Goal: Information Seeking & Learning: Learn about a topic

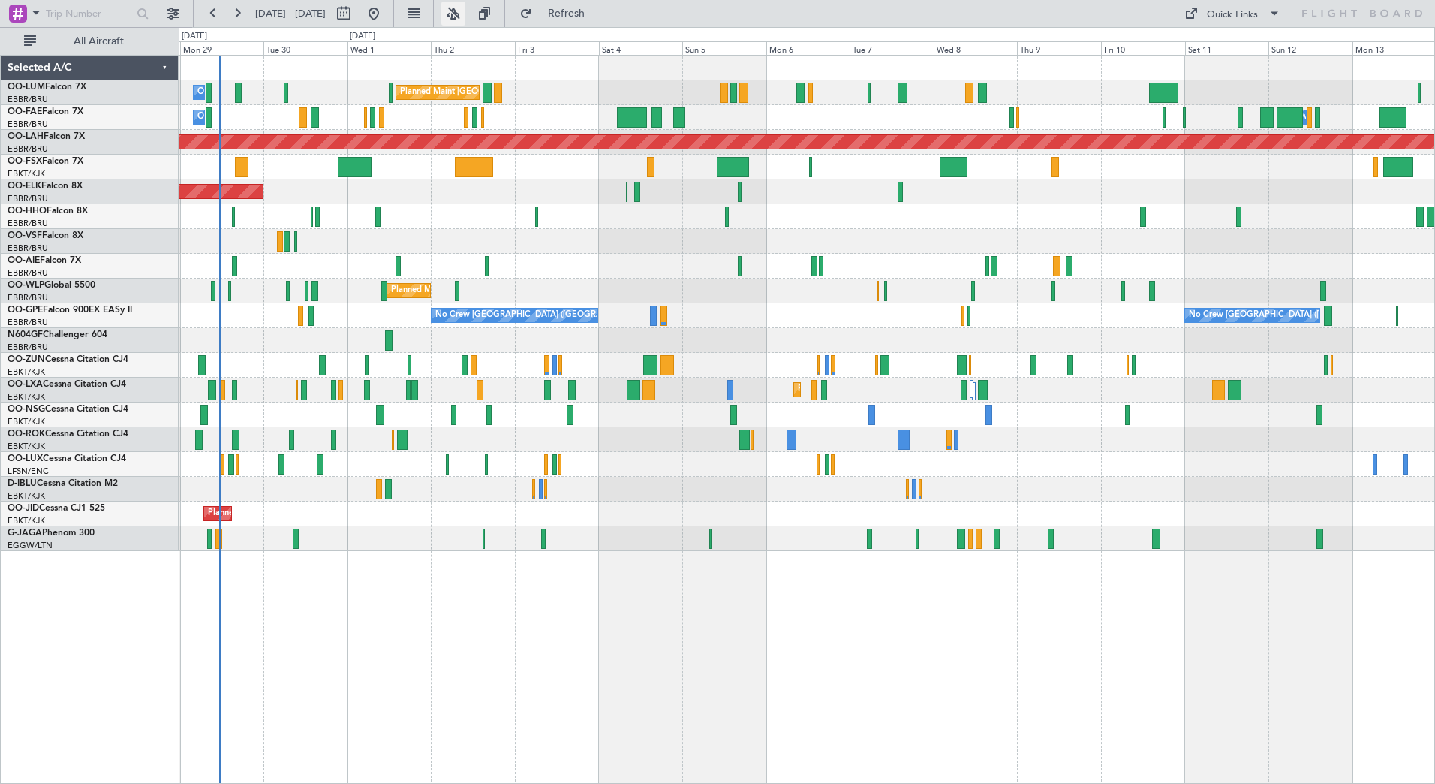
click at [465, 17] on button at bounding box center [453, 14] width 24 height 24
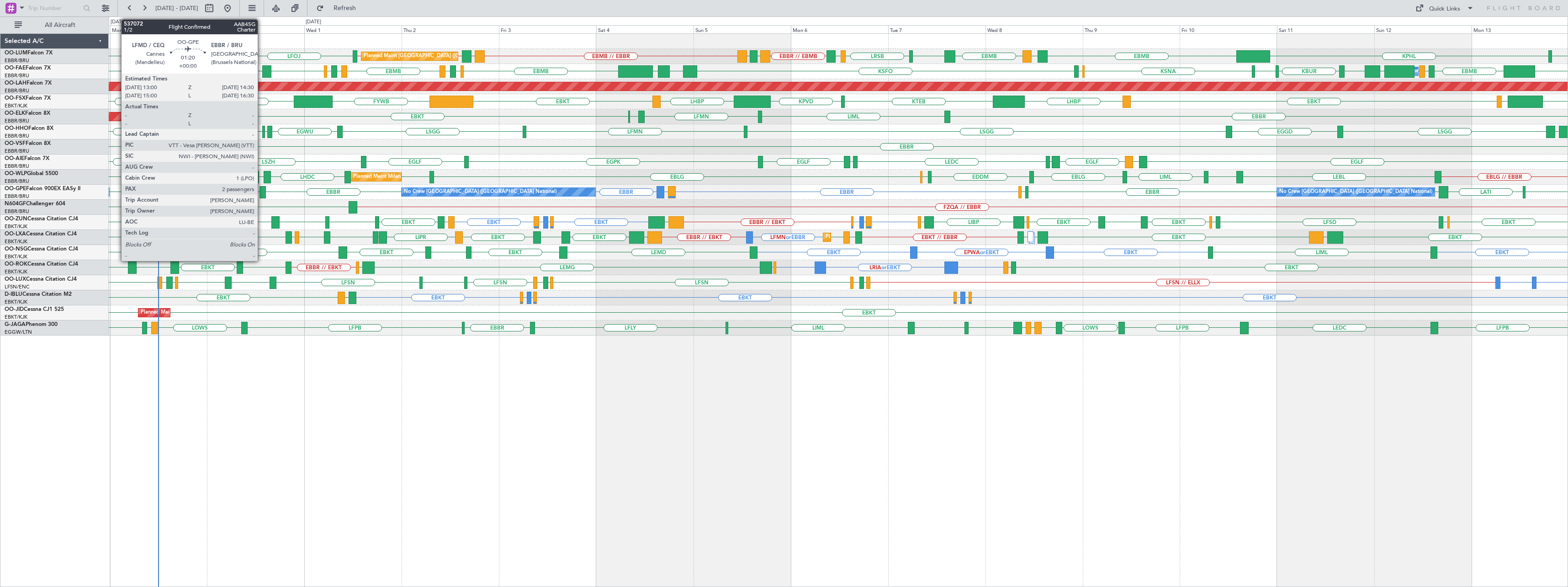
click at [262, 187] on div at bounding box center [262, 192] width 7 height 12
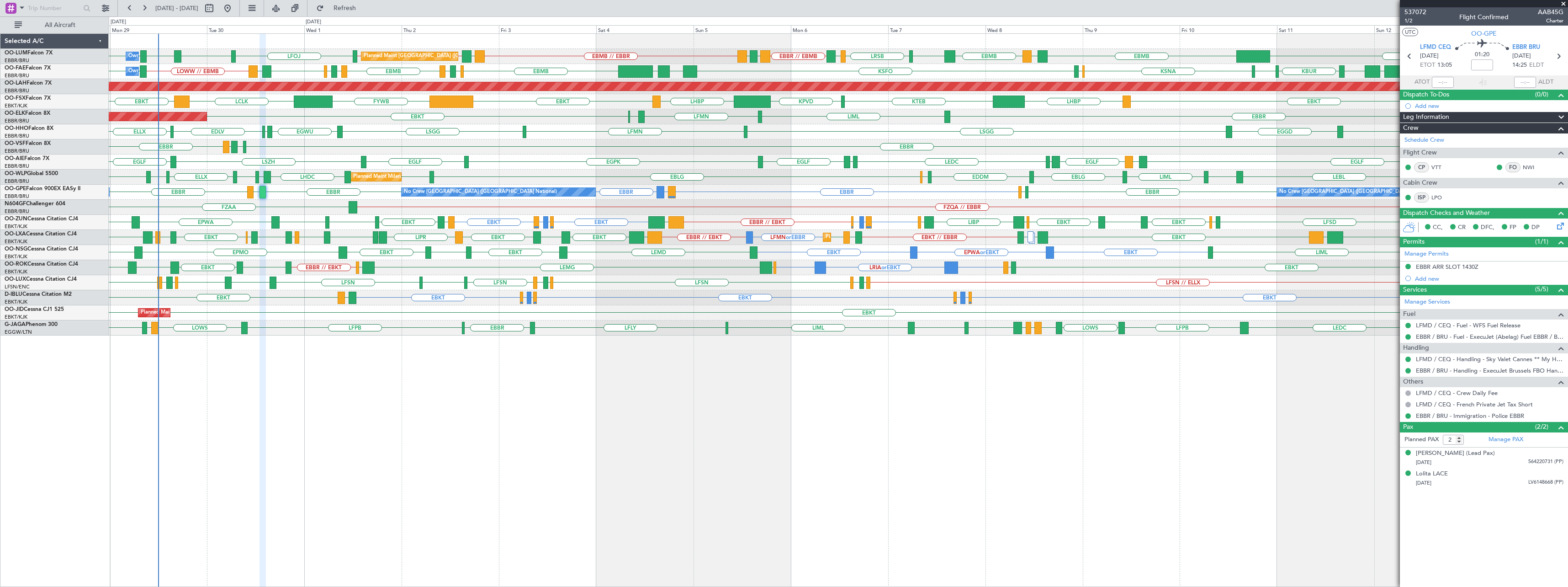
click at [873, 5] on span at bounding box center [1563, 4] width 9 height 9
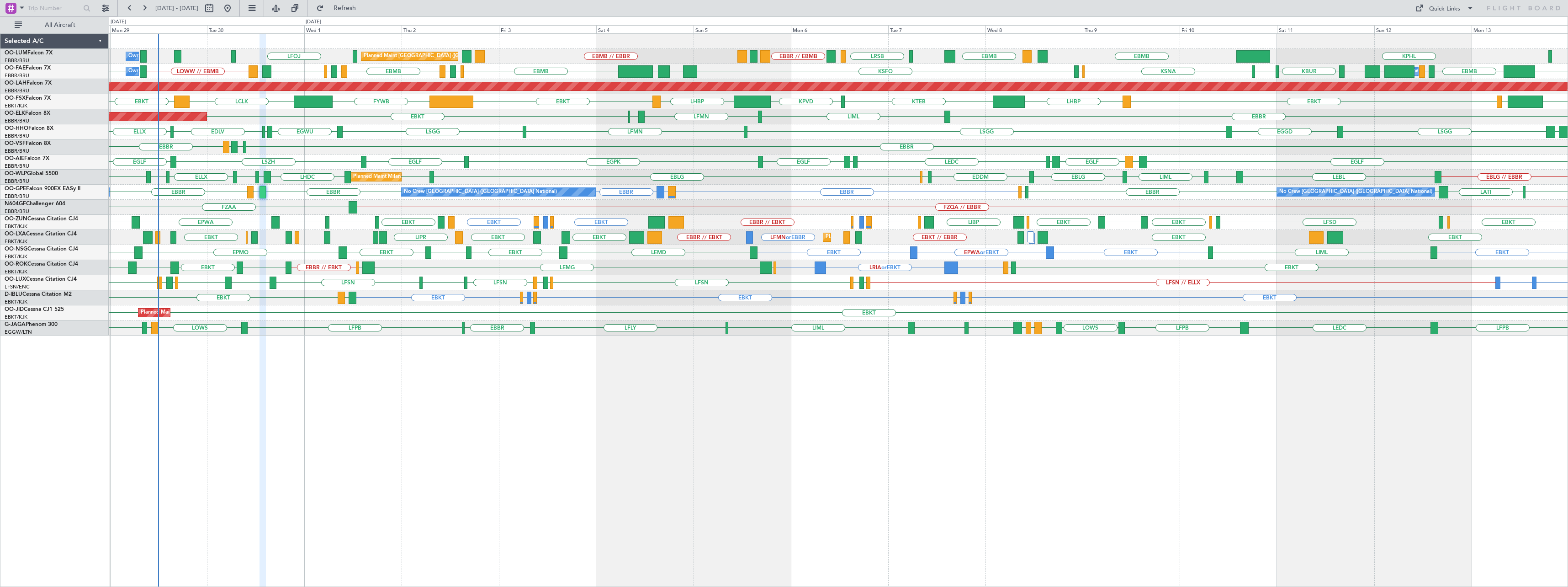
type input "0"
click at [853, 222] on div at bounding box center [853, 223] width 1 height 11
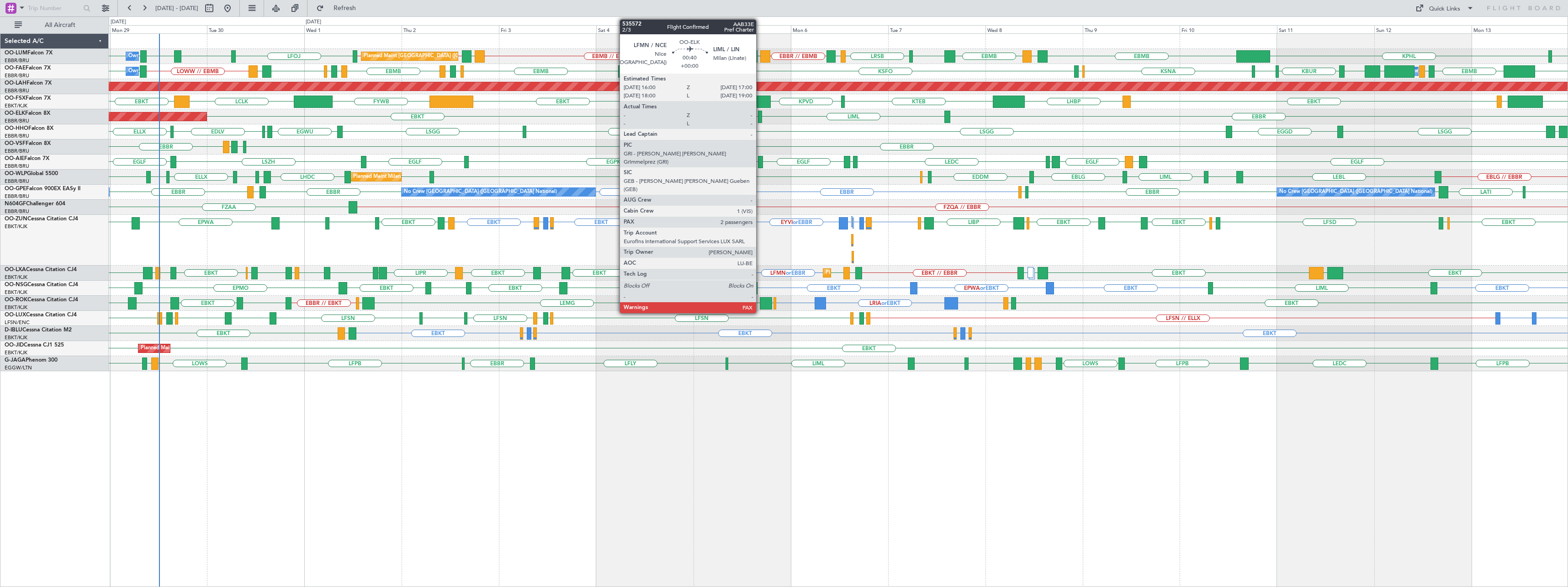
click at [760, 114] on div at bounding box center [760, 117] width 4 height 12
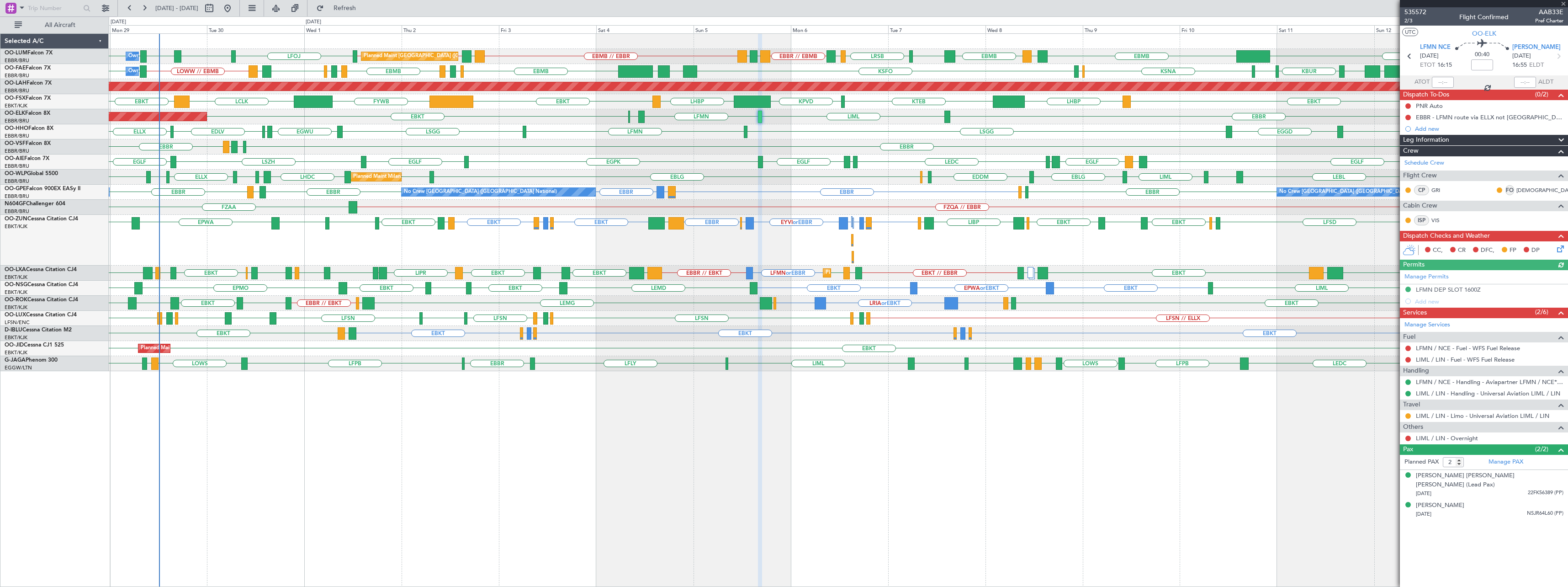
click at [873, 6] on span at bounding box center [1563, 4] width 9 height 9
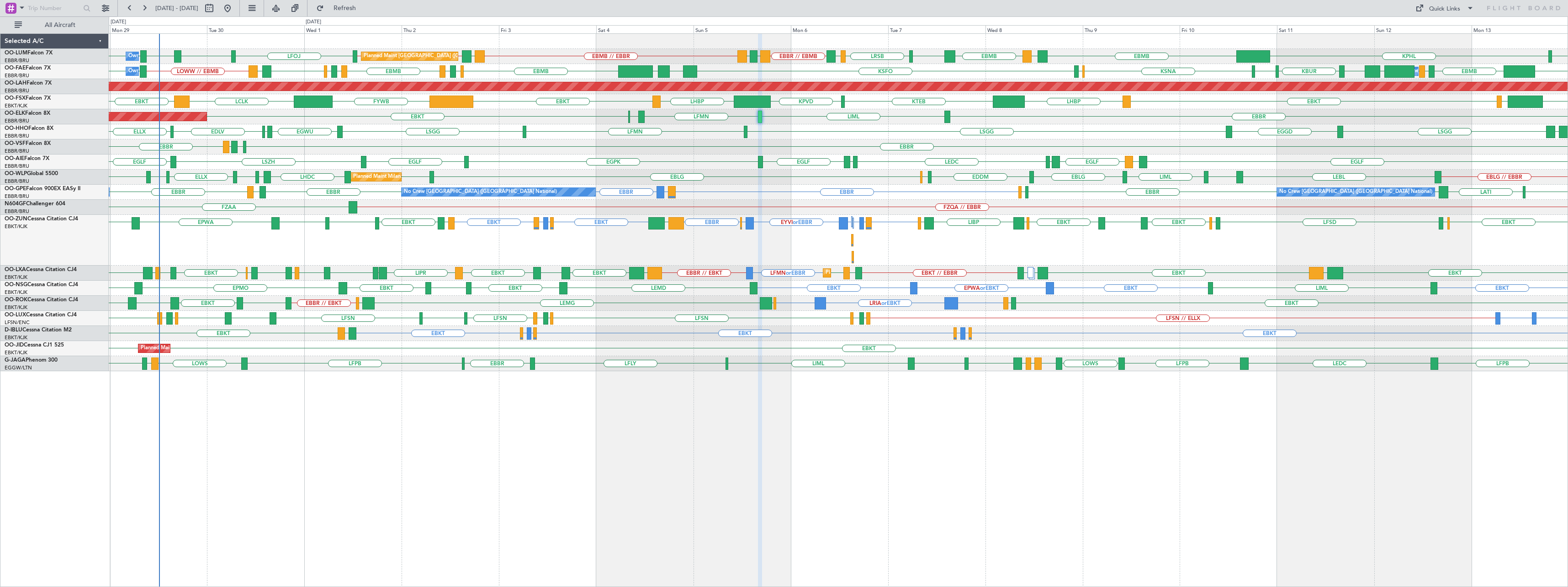
type input "0"
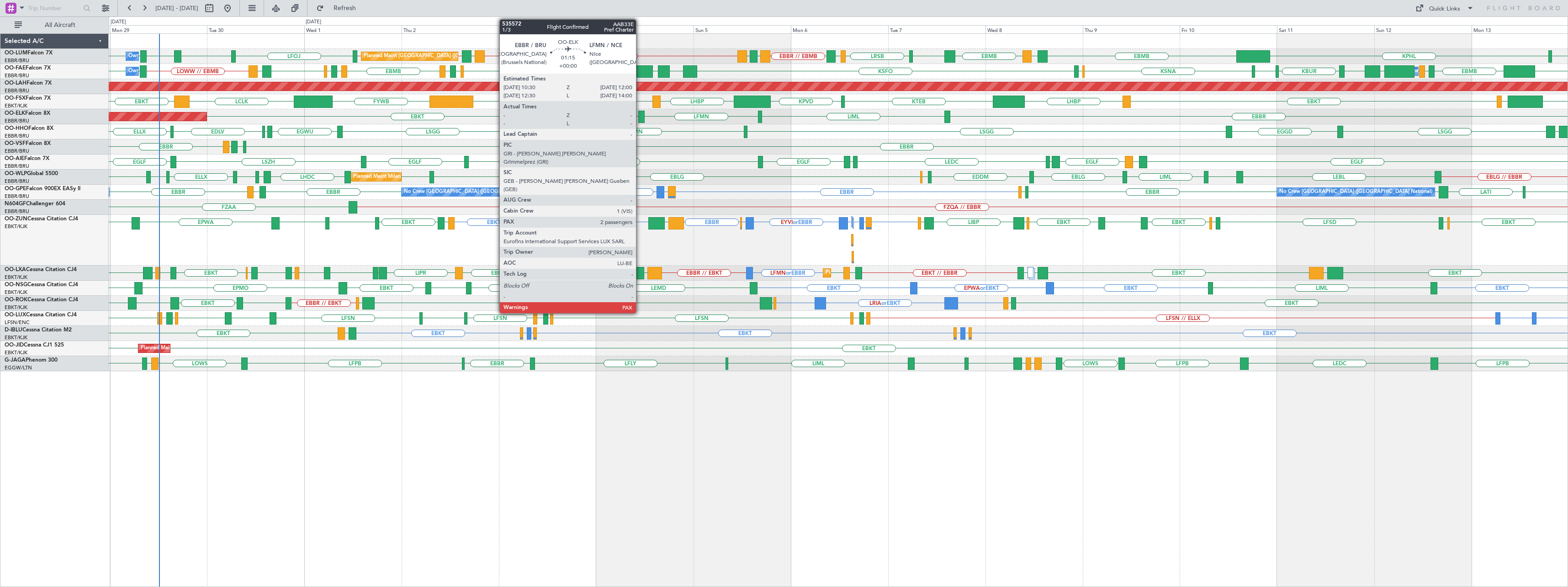
click at [640, 119] on div at bounding box center [642, 117] width 7 height 12
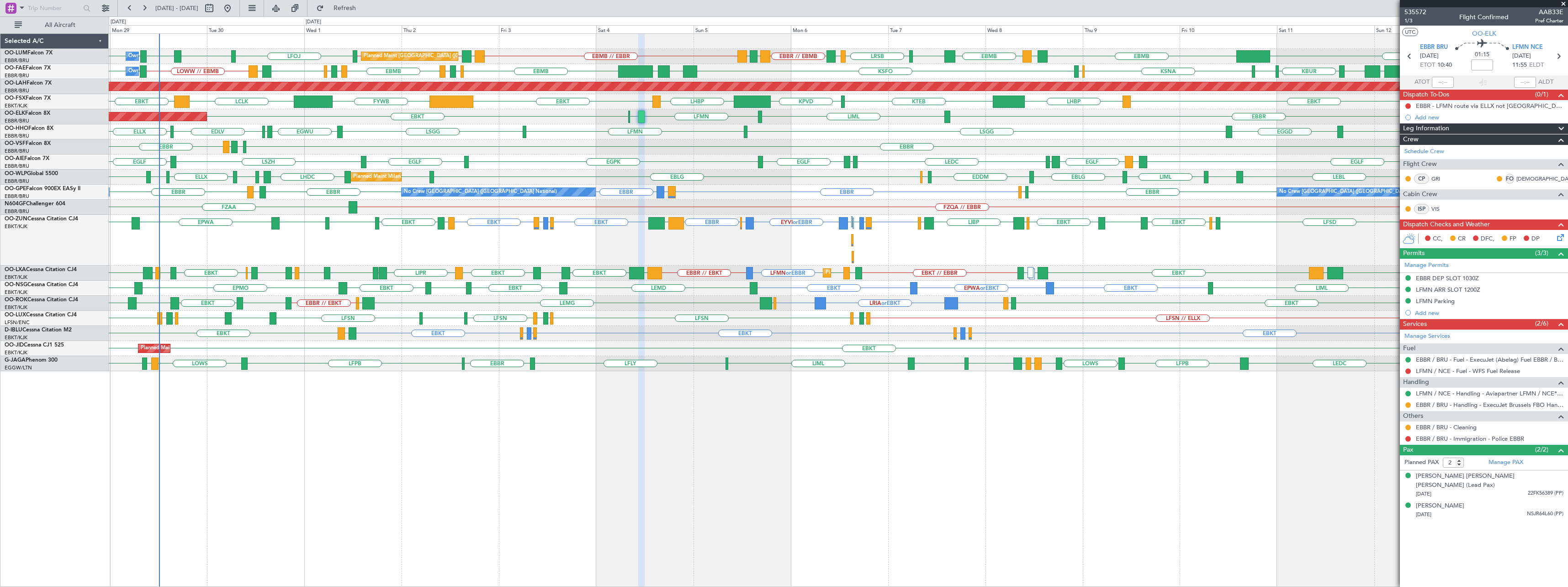
click at [873, 3] on span at bounding box center [1563, 4] width 9 height 9
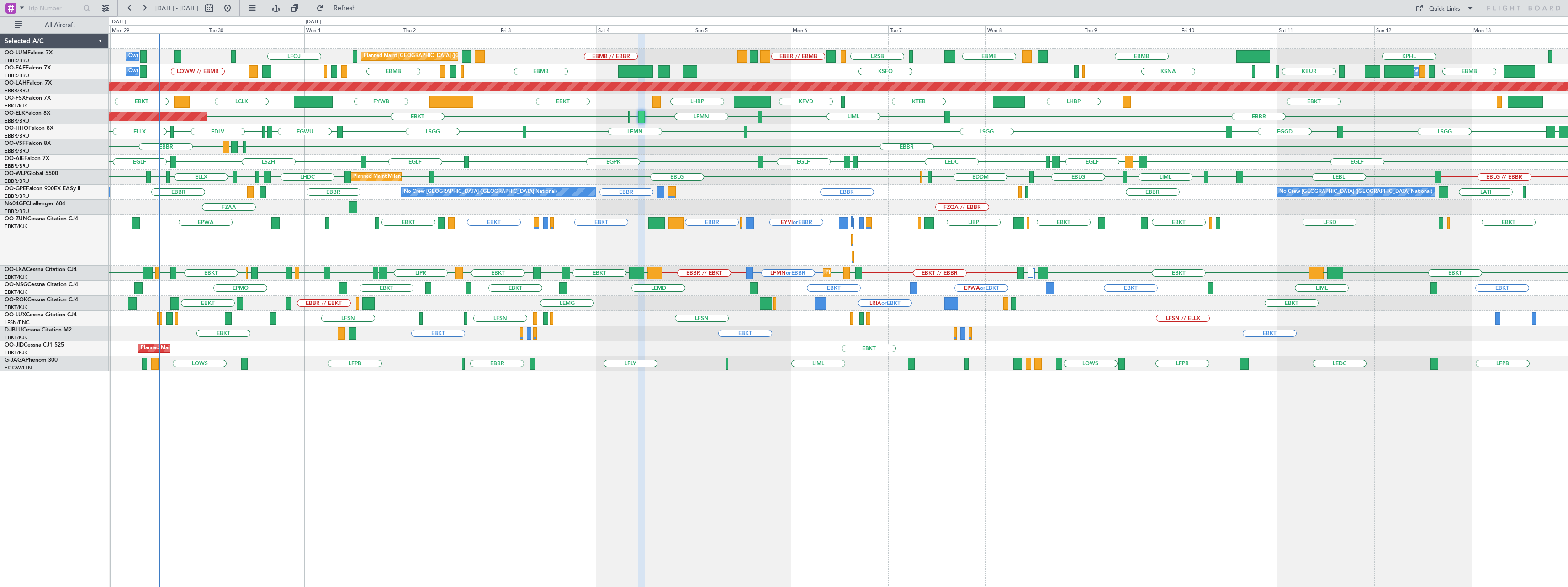
type input "0"
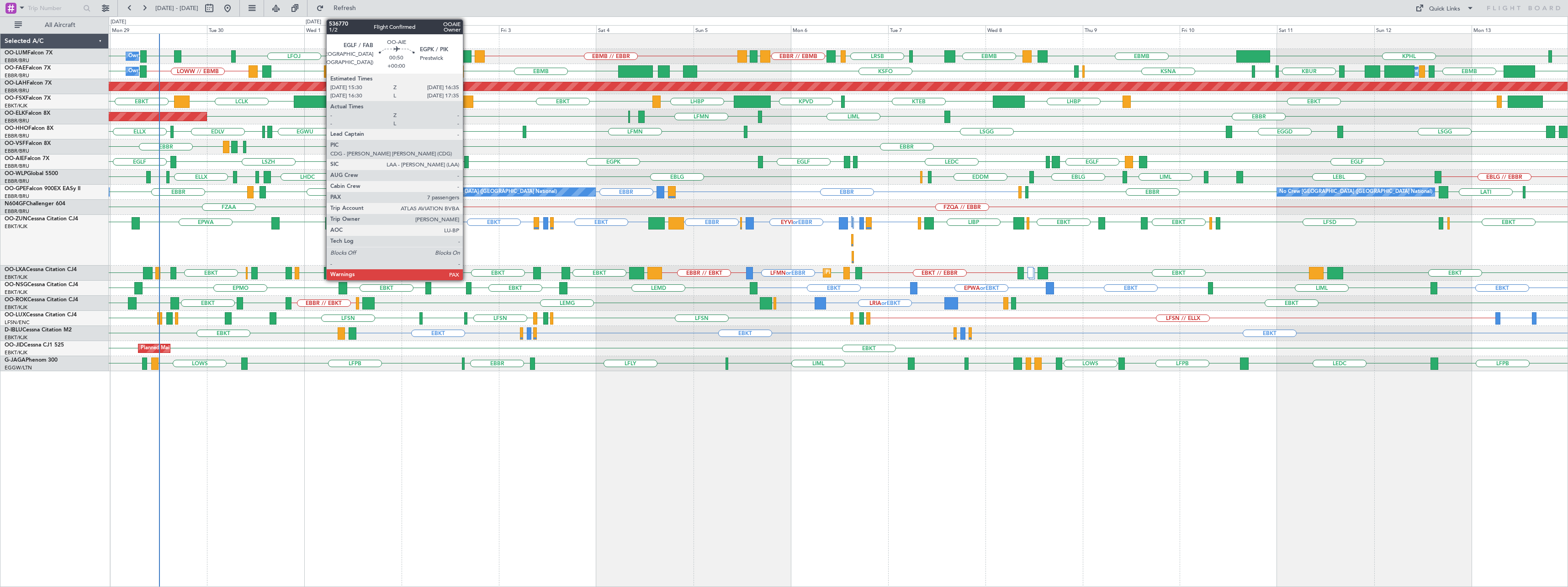
click at [467, 158] on div at bounding box center [467, 162] width 5 height 12
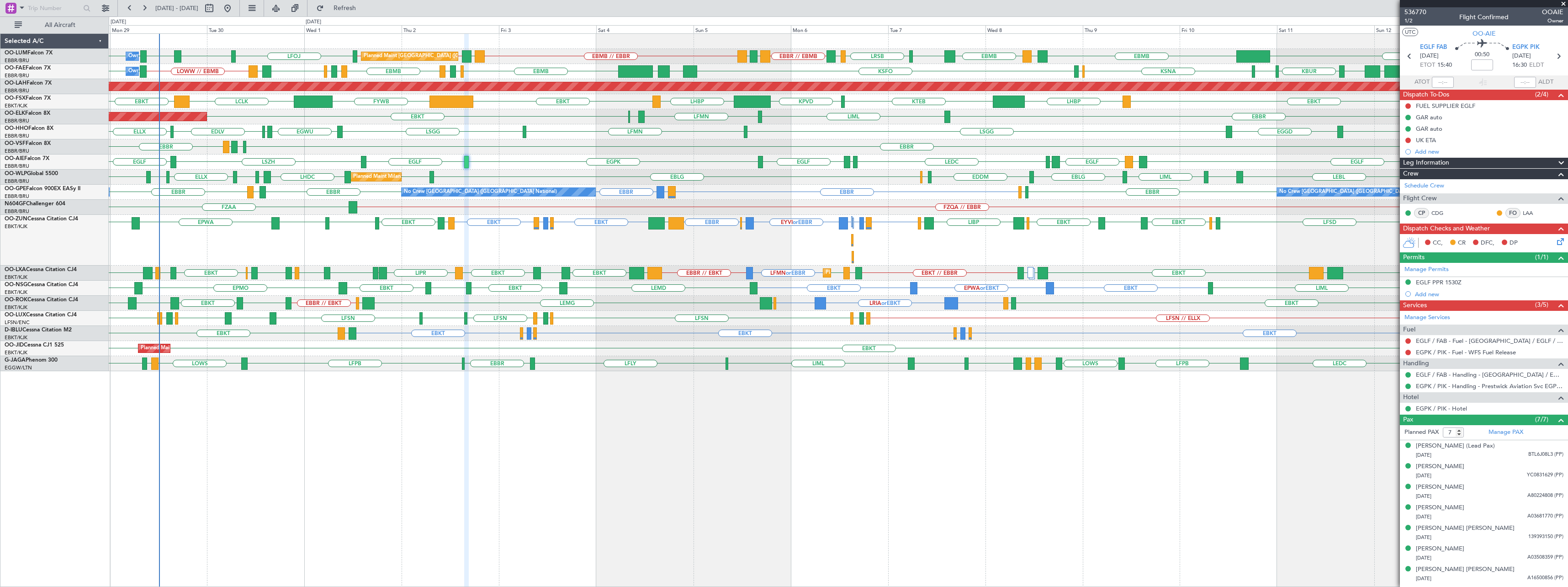
click at [873, 4] on span at bounding box center [1563, 4] width 9 height 9
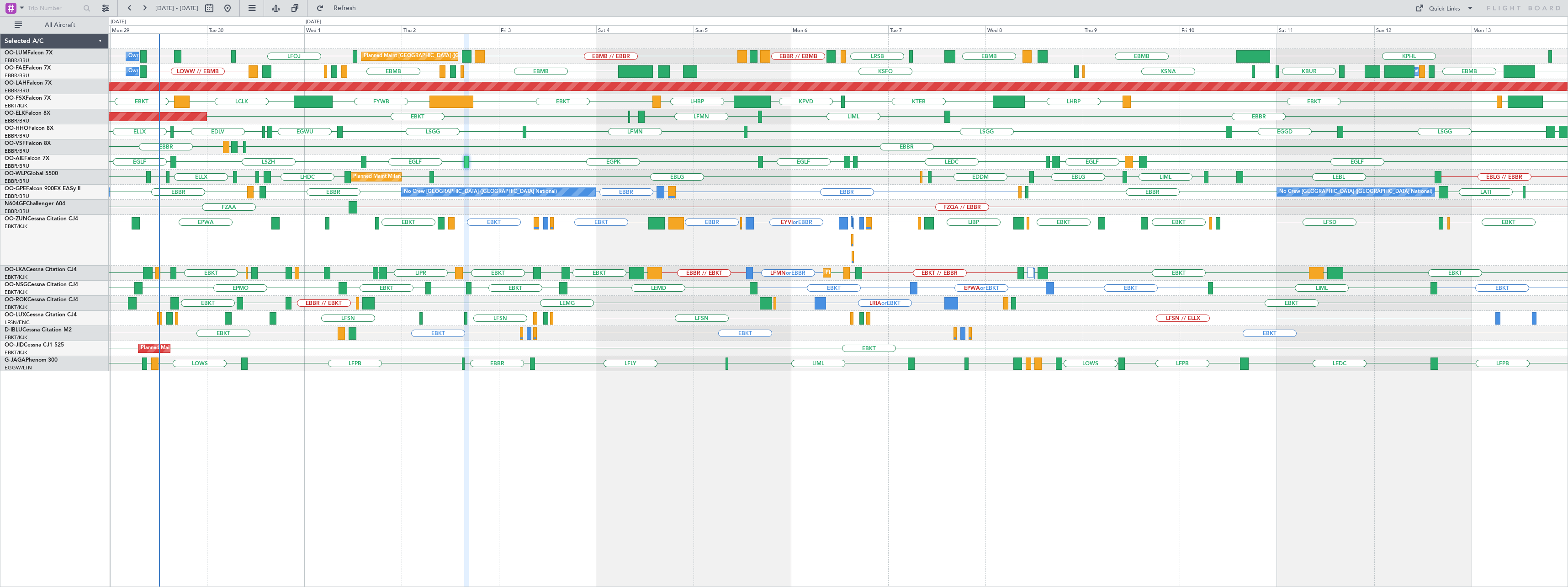
type input "0"
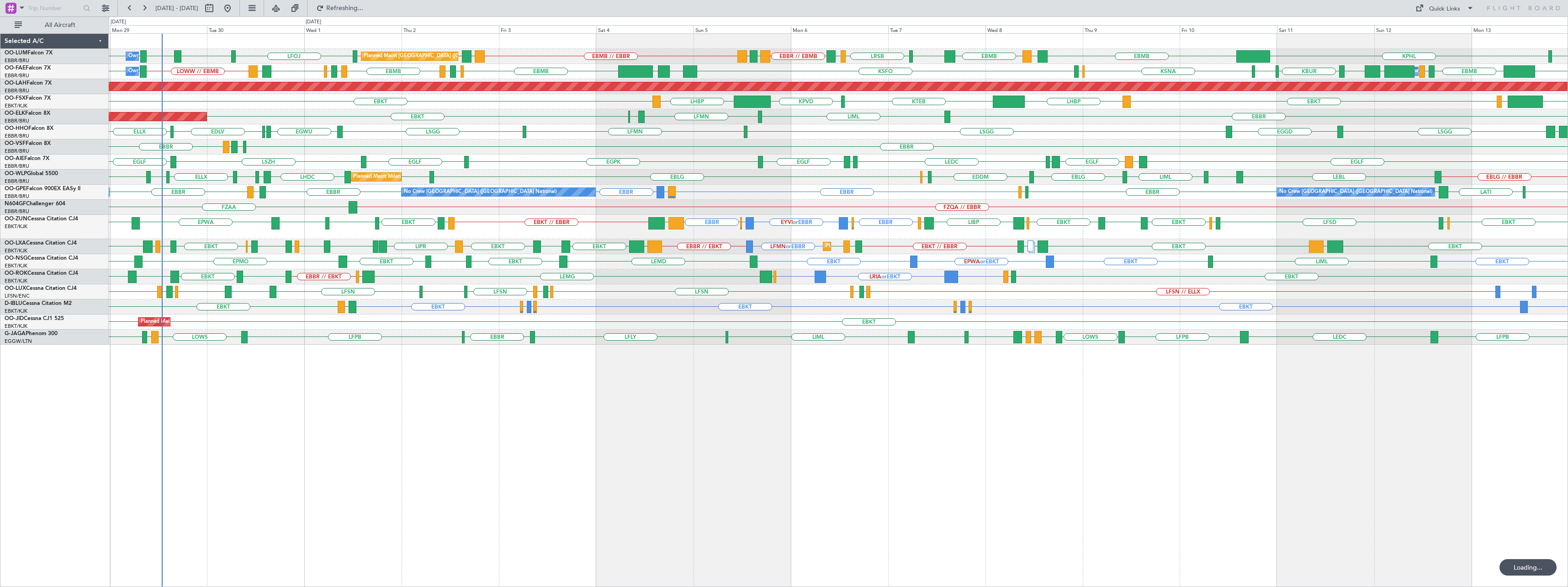
click at [873, 289] on div "KIAD KPHL EBBR // EBMB LRSB EYVI EBMB // EBBR EYVI EBBR // EBMB EBMB // EBBR LF…" at bounding box center [838, 189] width 1459 height 311
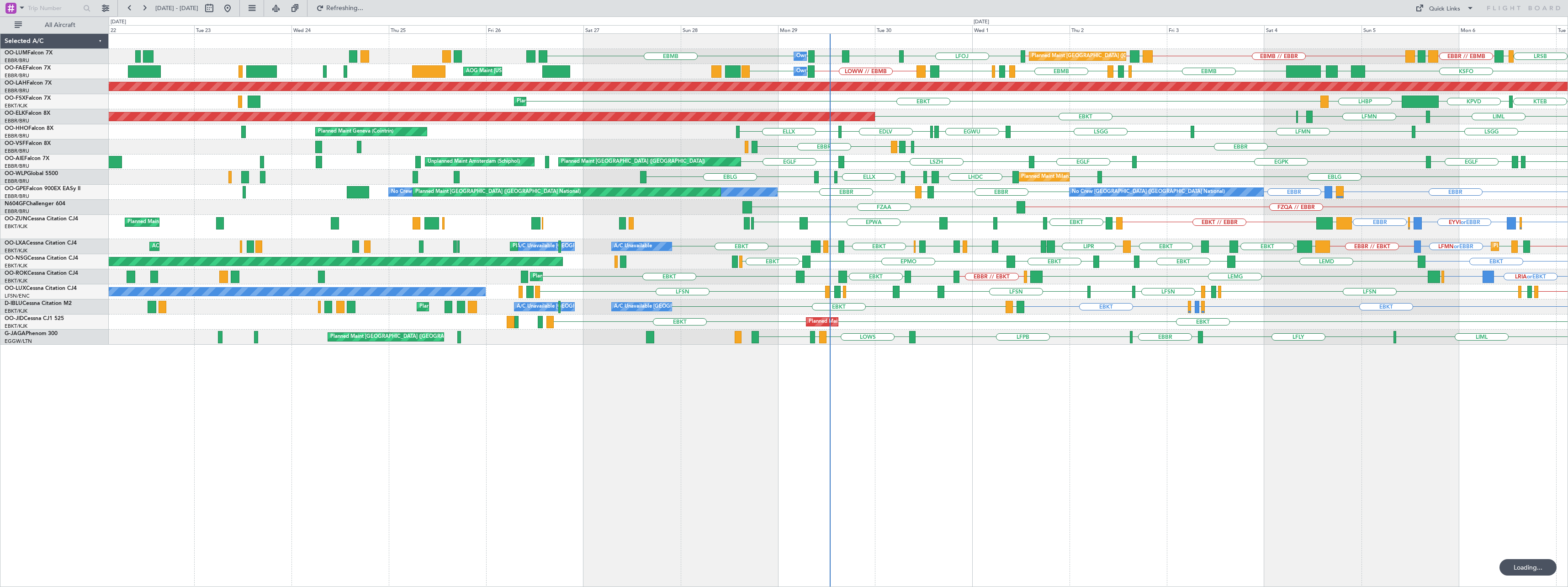
click at [486, 290] on div "No Crew Nancy (Essey)" at bounding box center [194, 292] width 583 height 9
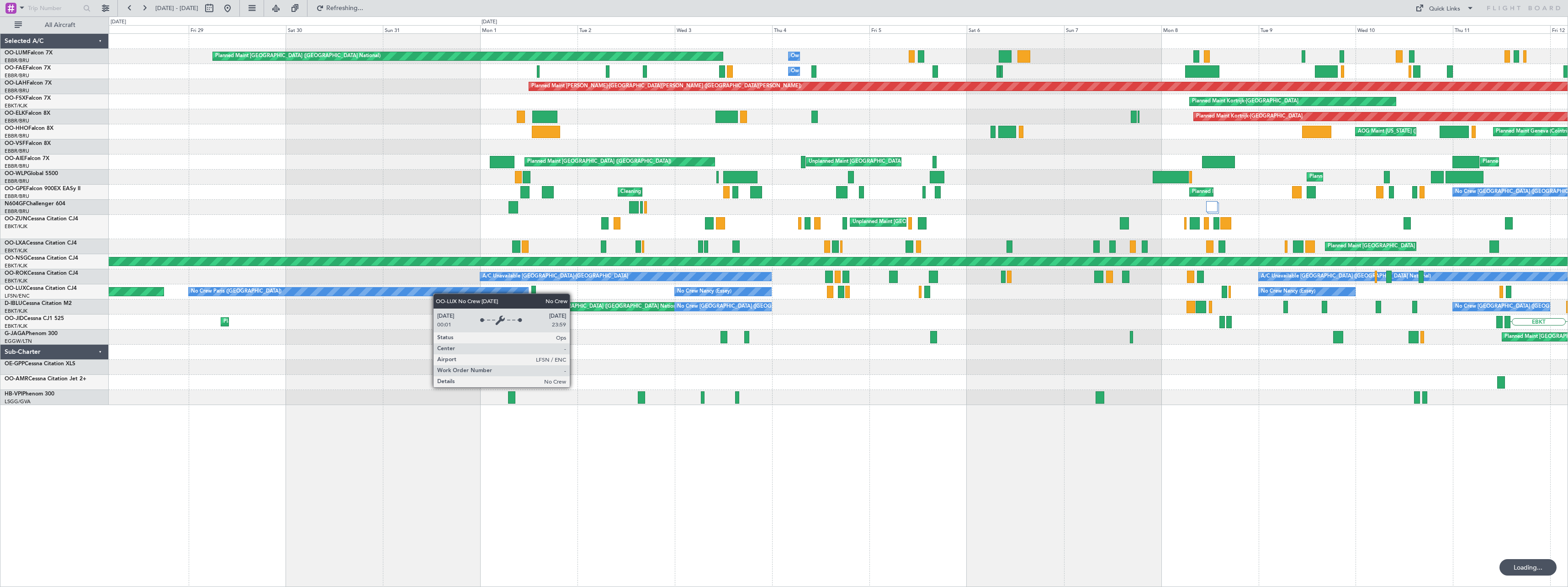
click at [873, 407] on div "Planned Maint [GEOGRAPHIC_DATA] ([GEOGRAPHIC_DATA] National) Owner [GEOGRAPHIC_…" at bounding box center [838, 310] width 1459 height 554
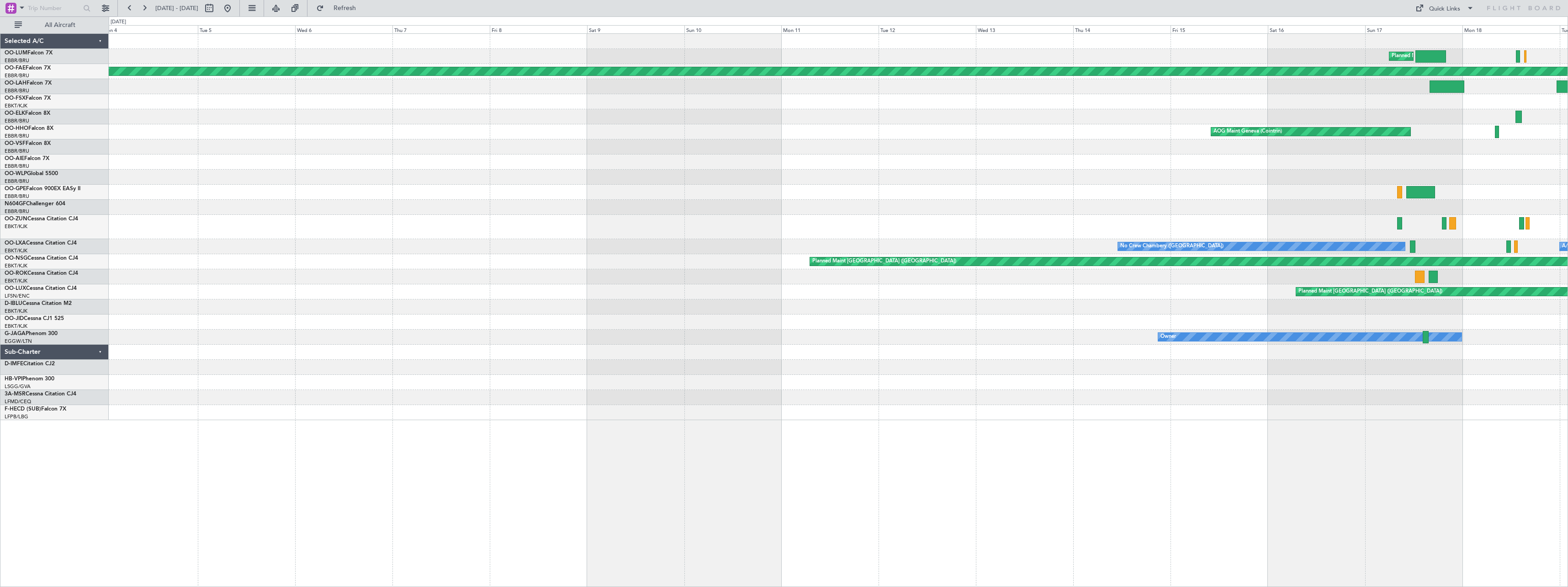
click at [693, 366] on div at bounding box center [838, 367] width 1459 height 15
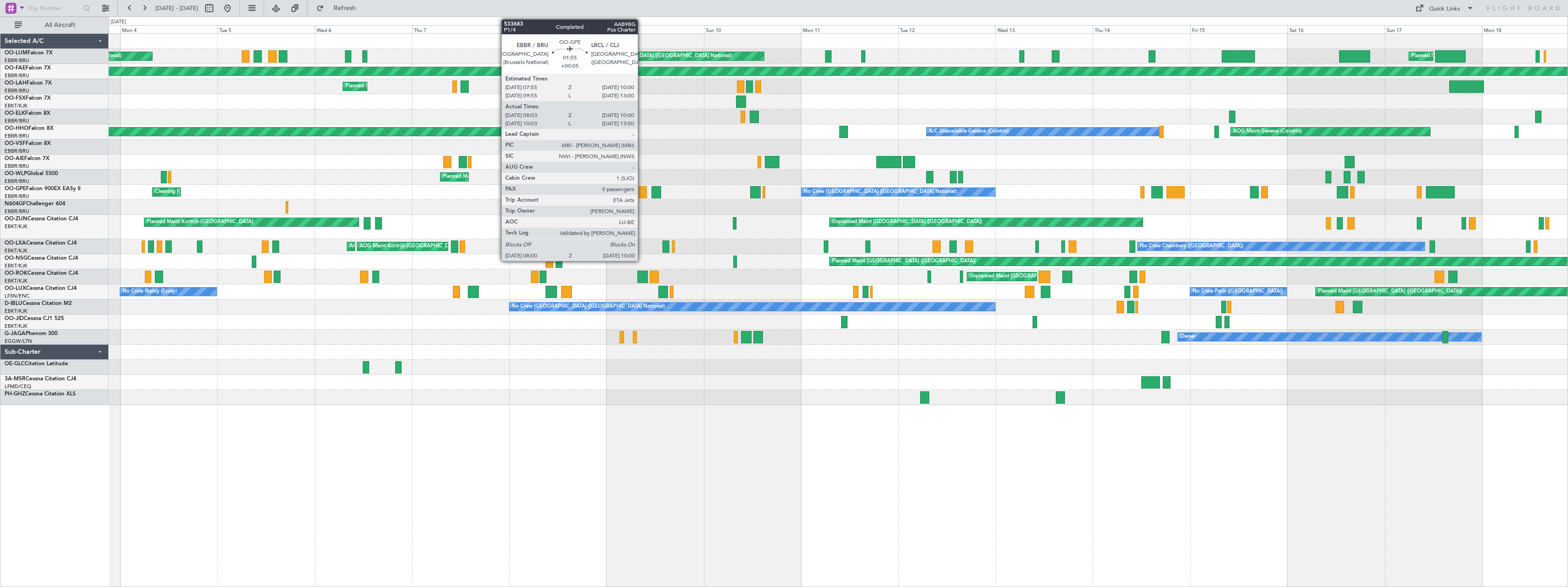
click at [642, 192] on div at bounding box center [643, 192] width 9 height 12
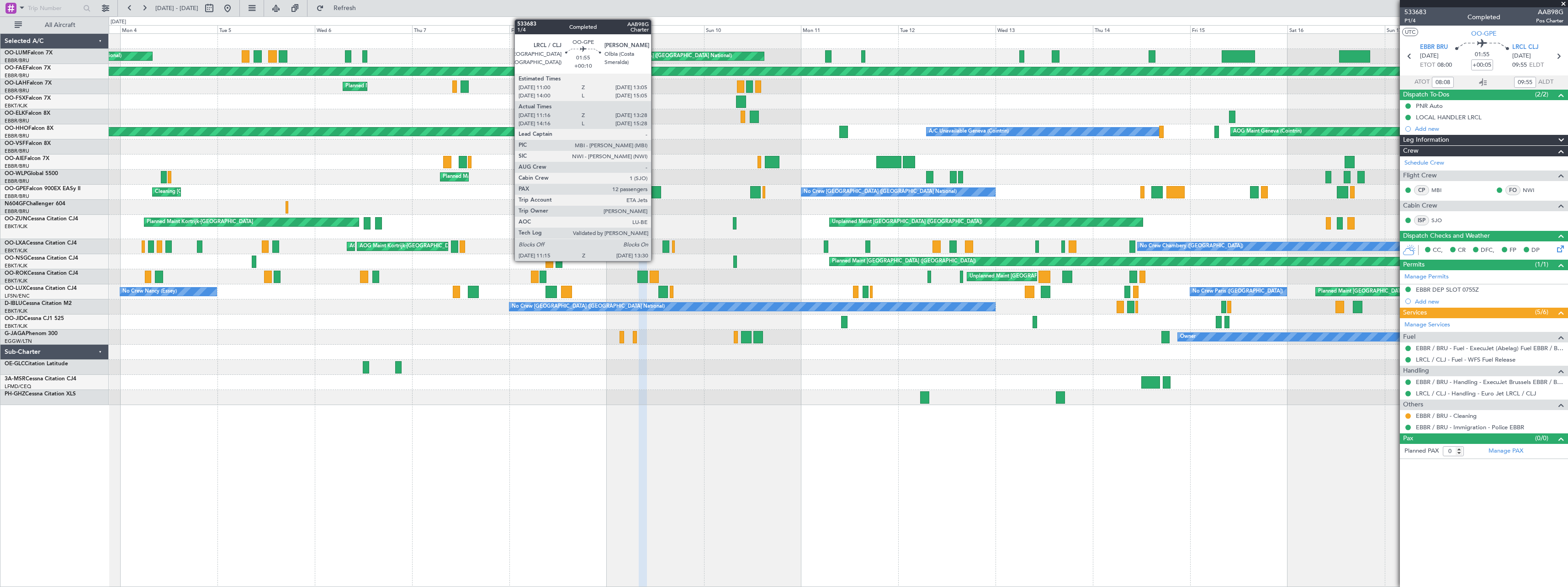
click at [655, 189] on div at bounding box center [656, 192] width 9 height 12
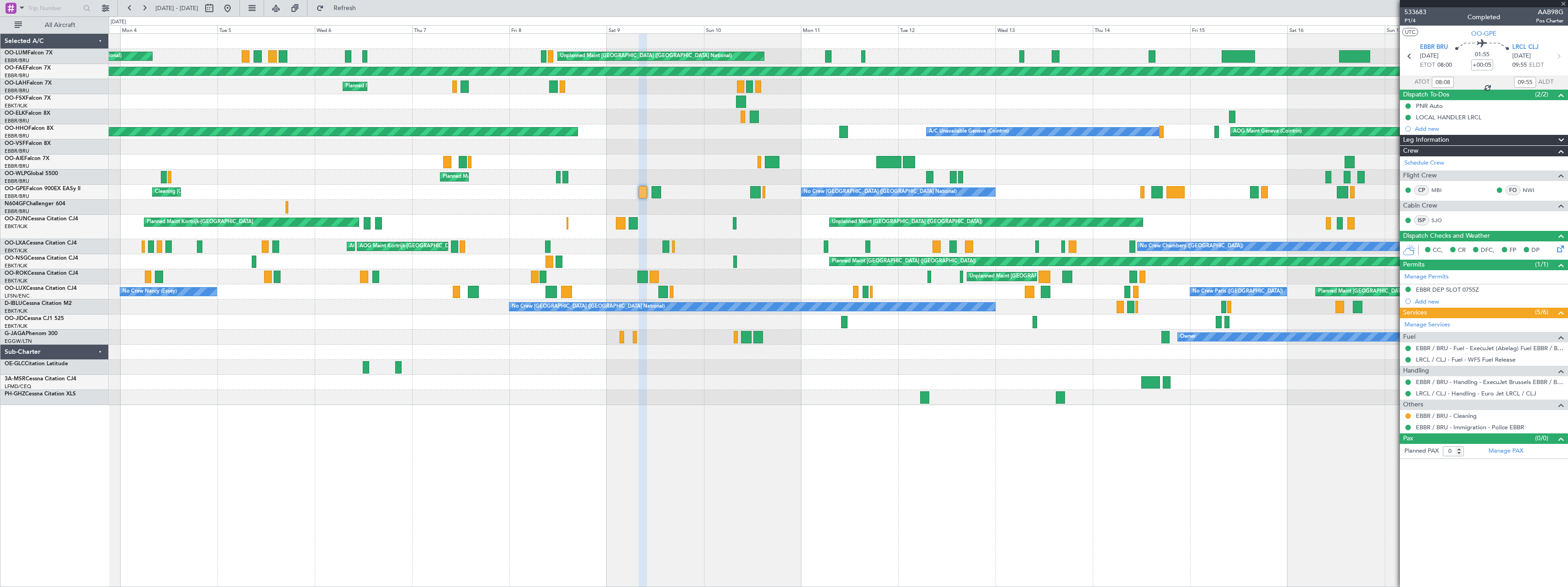
type input "+00:10"
type input "11:21"
type input "13:23"
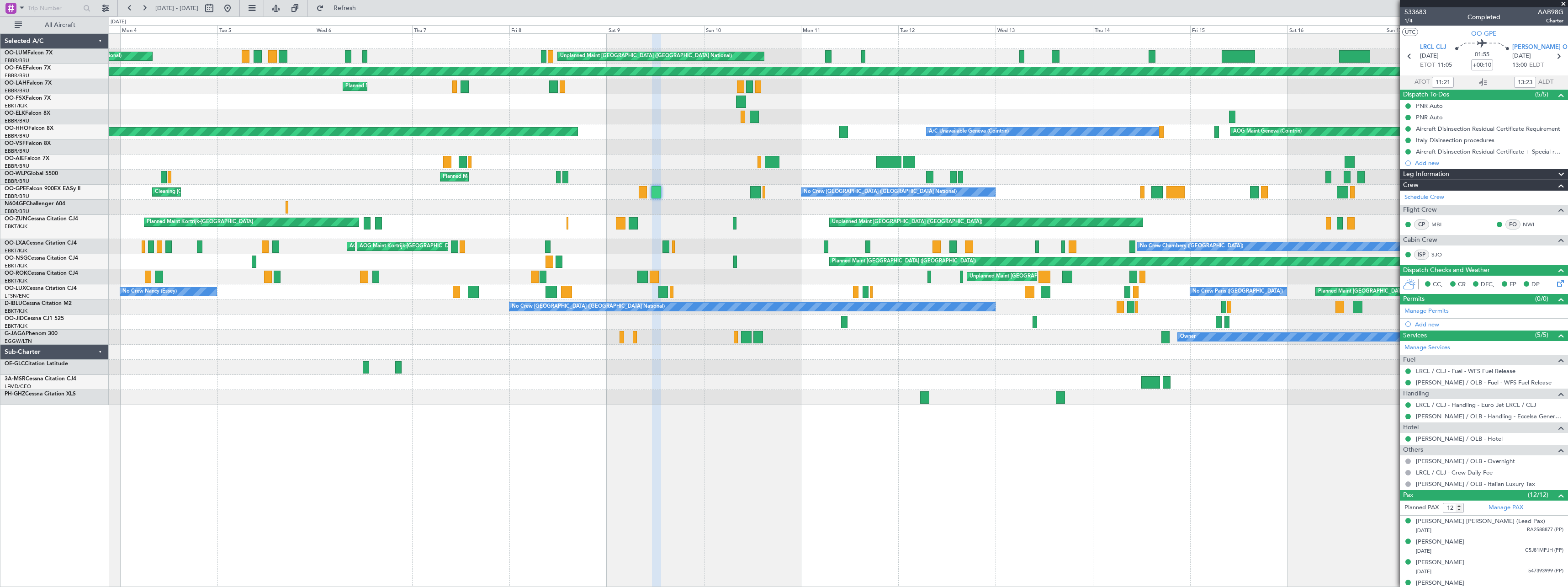
click at [873, 1] on span at bounding box center [1563, 4] width 9 height 9
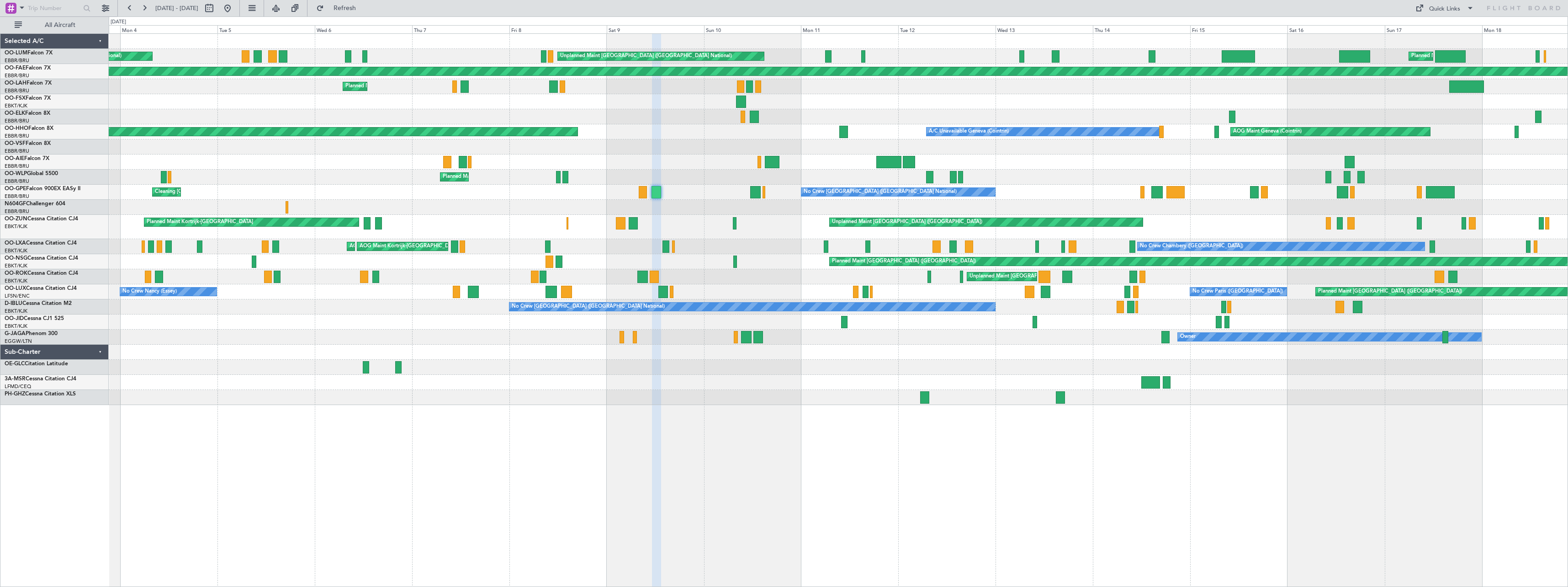
type input "0"
click at [235, 10] on button at bounding box center [228, 9] width 15 height 15
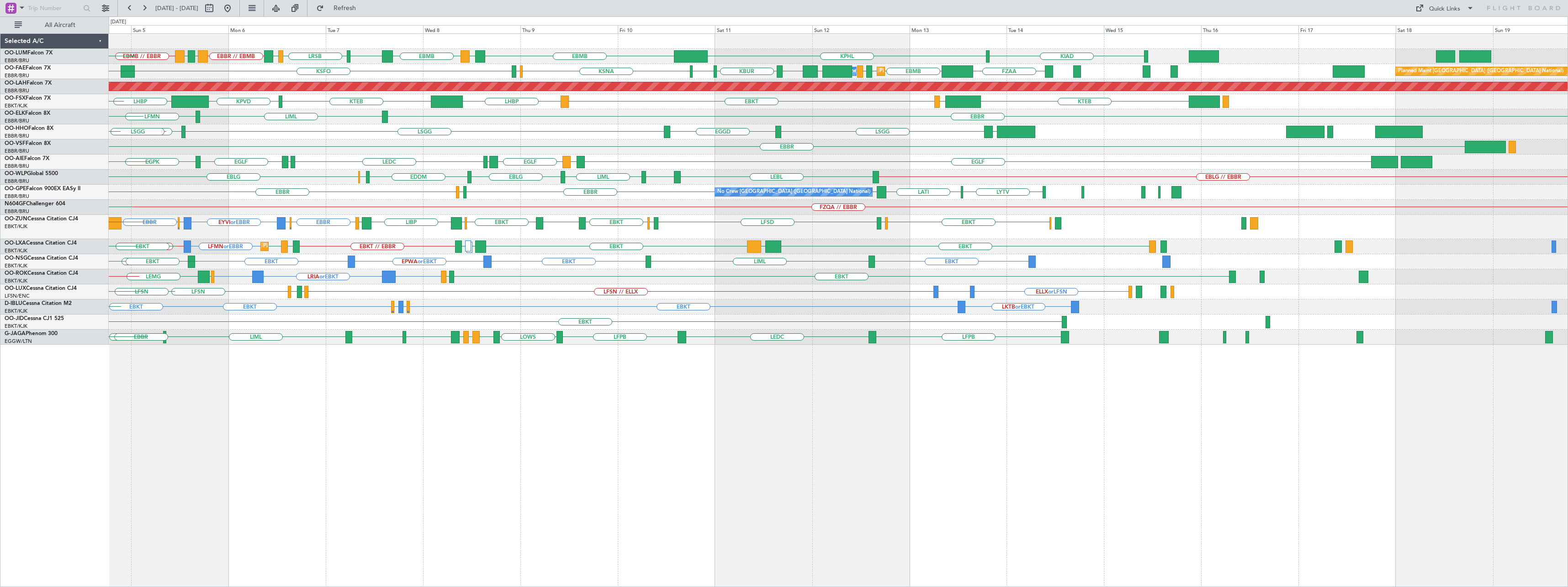
click at [800, 473] on div "KIAD KPHL EBMB LATI EBMB LROP LRSB BKPR EBBR // EBMB LRSB EYVI EBMB // EBBR Pla…" at bounding box center [838, 310] width 1459 height 554
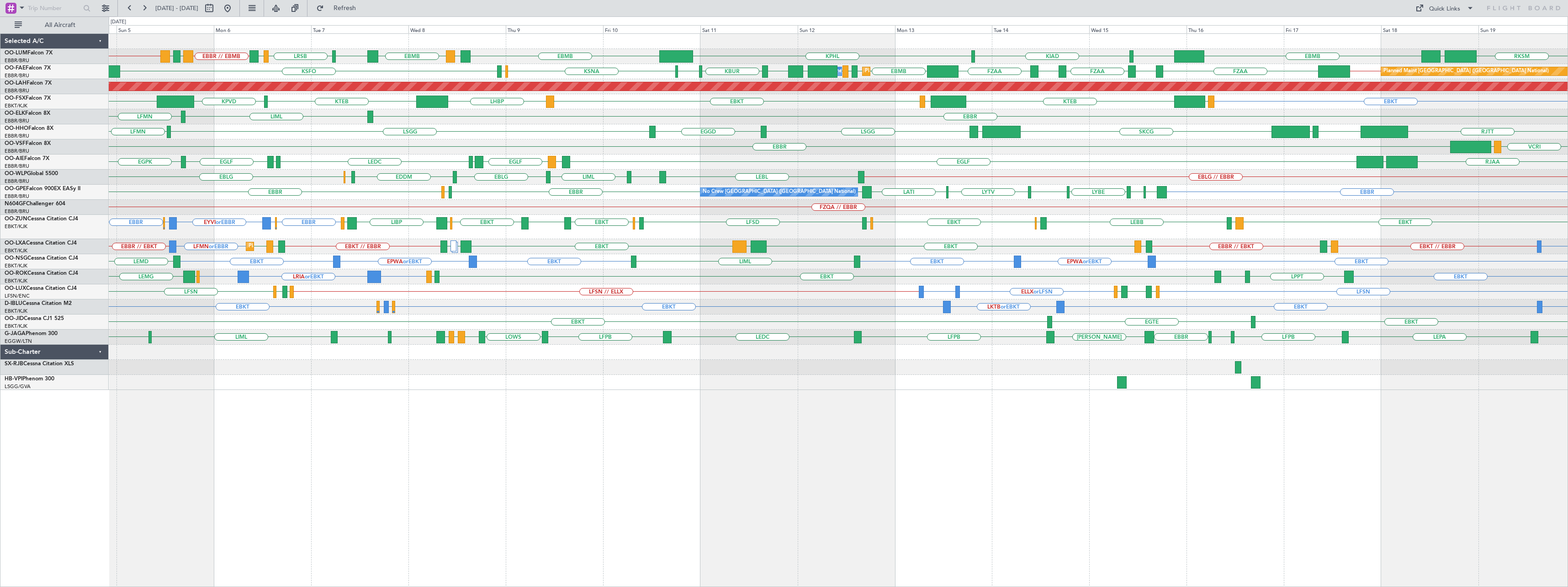
click at [783, 389] on div "EBMB KORF KIAD KPHL RKSM UBBB EBMB LATI EBMB LROP LRSB BKPR EBBR // EBMB LRSB E…" at bounding box center [838, 310] width 1459 height 554
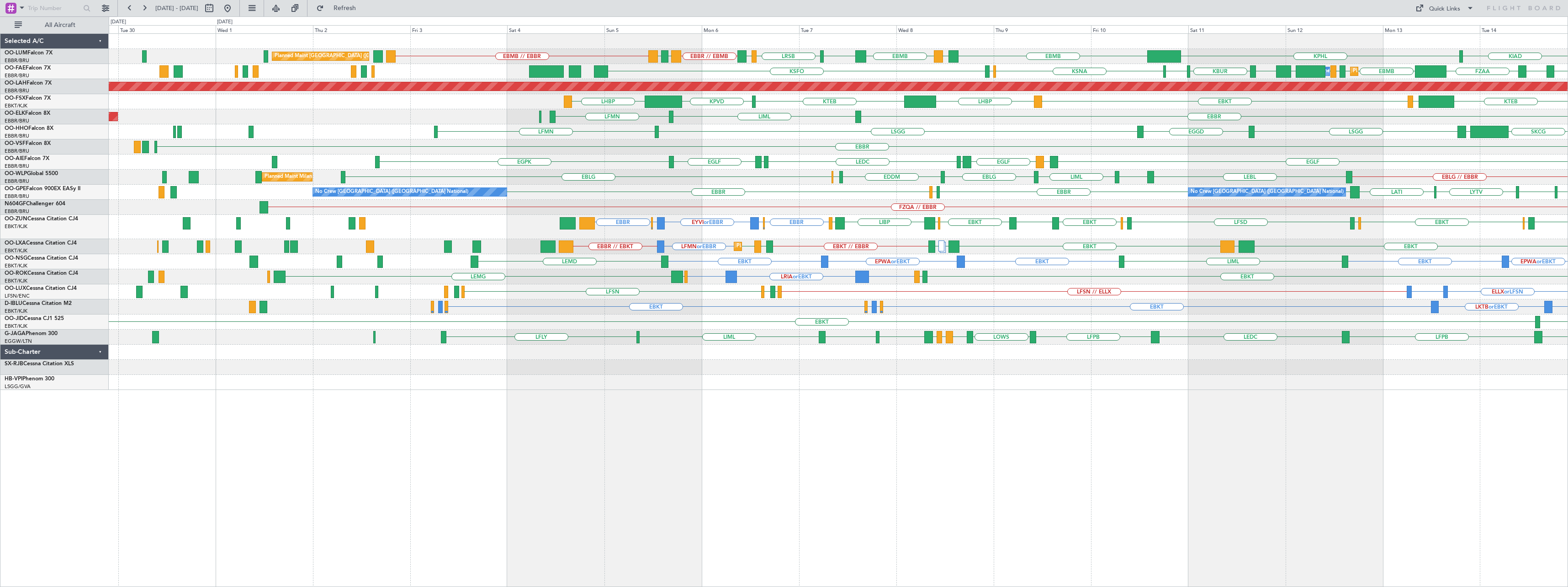
click at [873, 444] on div "KIAD KPHL EBMB LATI EBMB LROP LRSB BKPR EBBR // EBMB LRSB EYVI EBMB // EBBR Pla…" at bounding box center [838, 310] width 1459 height 554
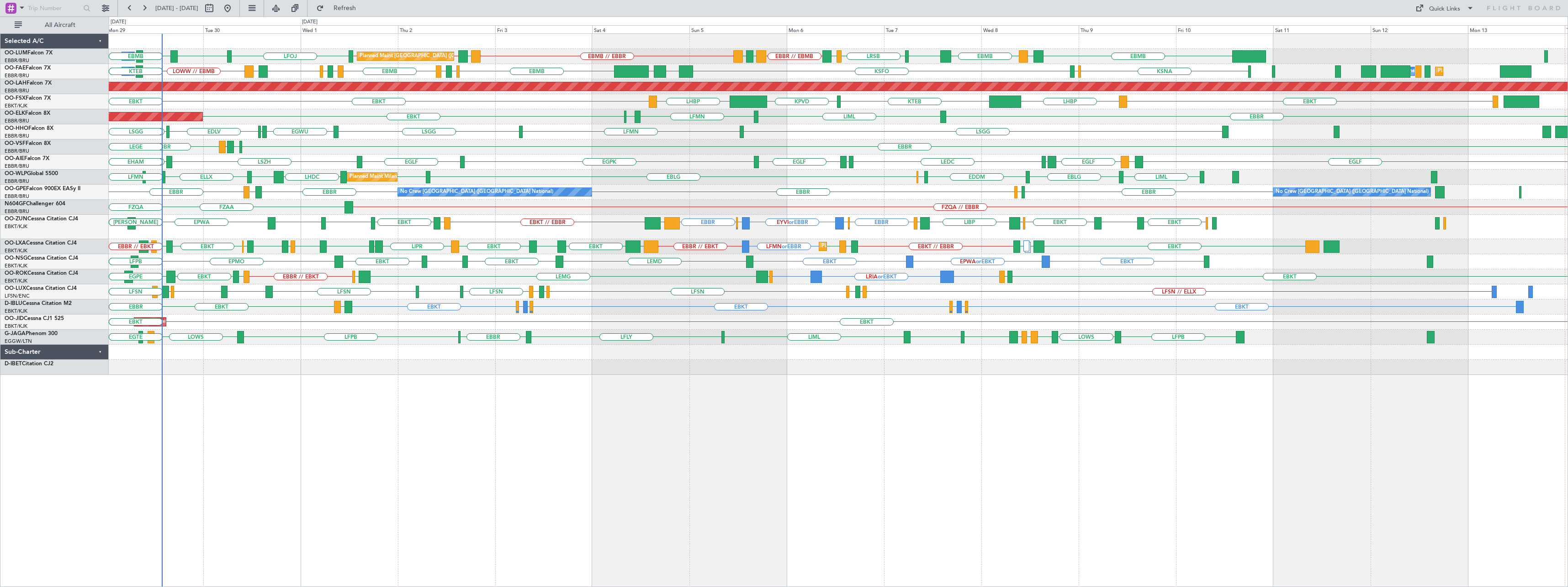
click at [640, 446] on div "EBMB LATI EBMB LROP LRSB BKPR EBBR // EBMB LRSB EYVI EBMB // EBBR EYVI EBBR // …" at bounding box center [838, 310] width 1459 height 554
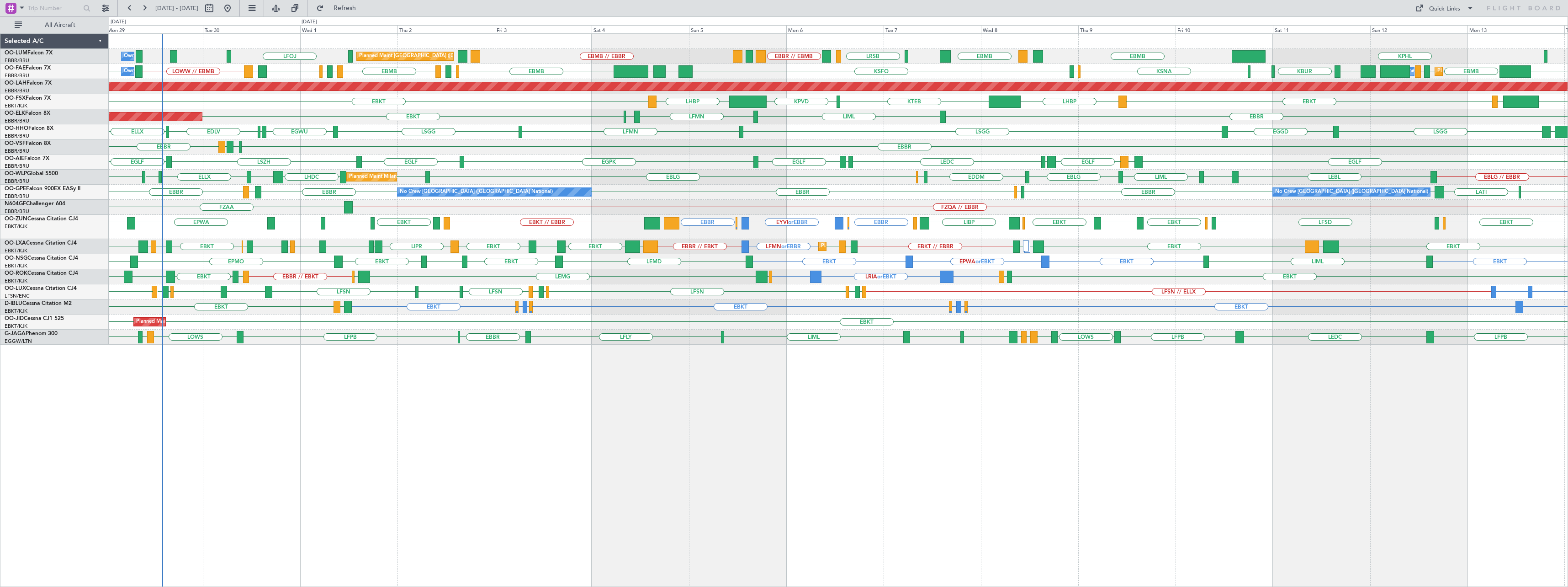
click at [33, 54] on link "OO-LUM Falcon 7X" at bounding box center [29, 53] width 48 height 5
click at [40, 68] on link "OO-FAE Falcon 7X" at bounding box center [28, 68] width 46 height 5
click at [30, 97] on link "OO-FSX Falcon 7X" at bounding box center [28, 98] width 46 height 5
click at [41, 113] on link "OO-ELK Falcon 8X" at bounding box center [27, 113] width 46 height 5
click at [42, 125] on link "OO-HHO Falcon 8X" at bounding box center [29, 128] width 49 height 5
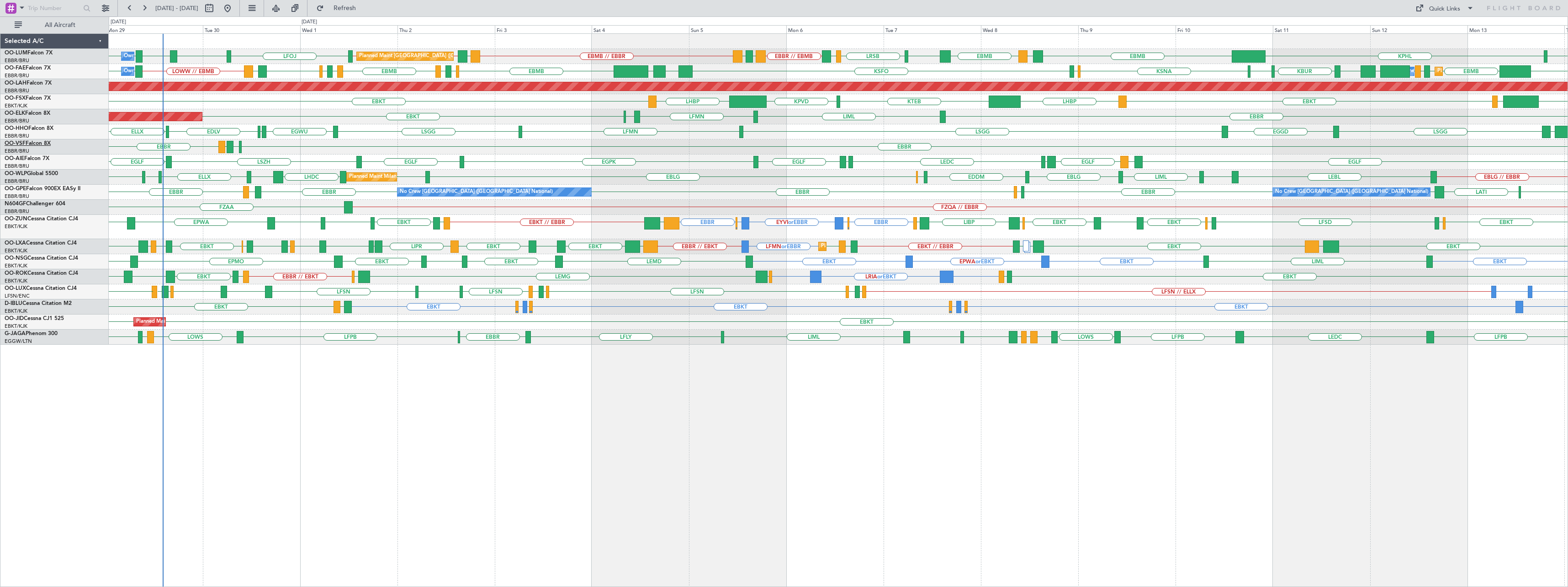
click at [40, 141] on link "OO-VSF Falcon 8X" at bounding box center [28, 143] width 46 height 5
click at [36, 158] on link "OO-AIE Falcon 7X" at bounding box center [27, 158] width 45 height 5
click at [41, 174] on link "OO-WLP Global 5500" at bounding box center [32, 174] width 54 height 5
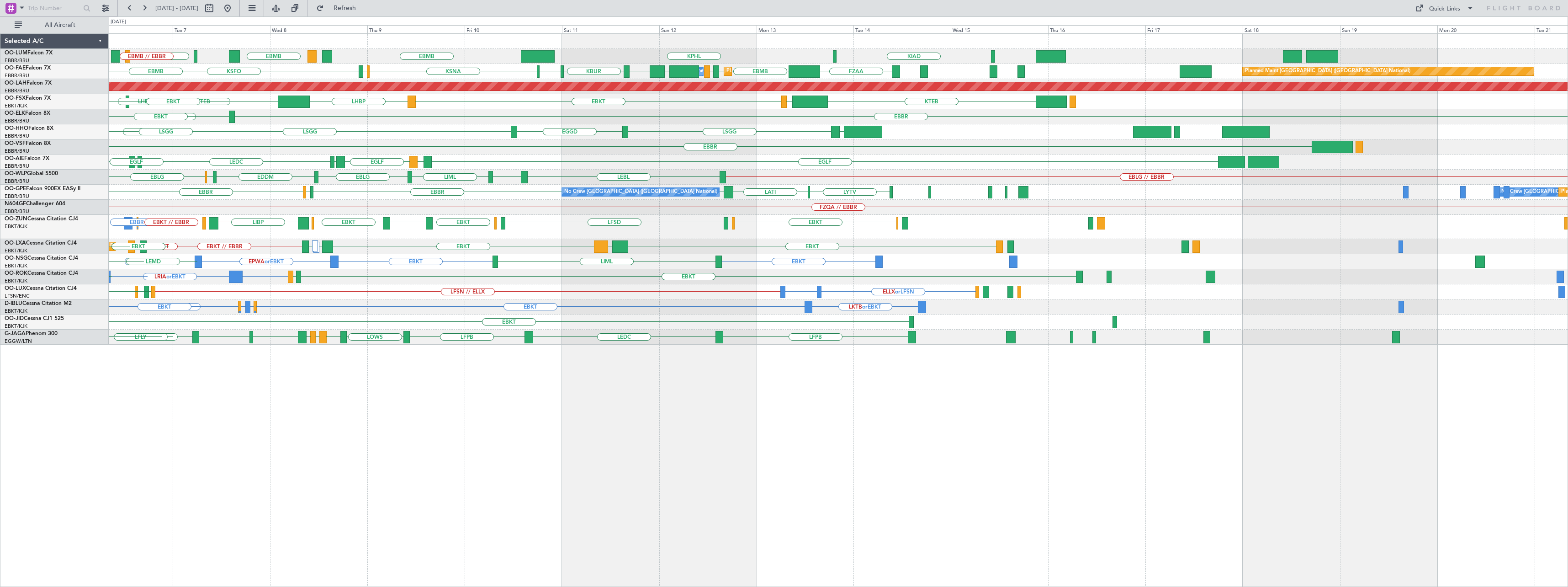
click at [214, 255] on div "KIAD KPHL EBMB LATI EBMB LROP LRSB BKPR EBBR // EBMB LRSB EYVI EBMB // EBBR EYV…" at bounding box center [838, 189] width 1459 height 311
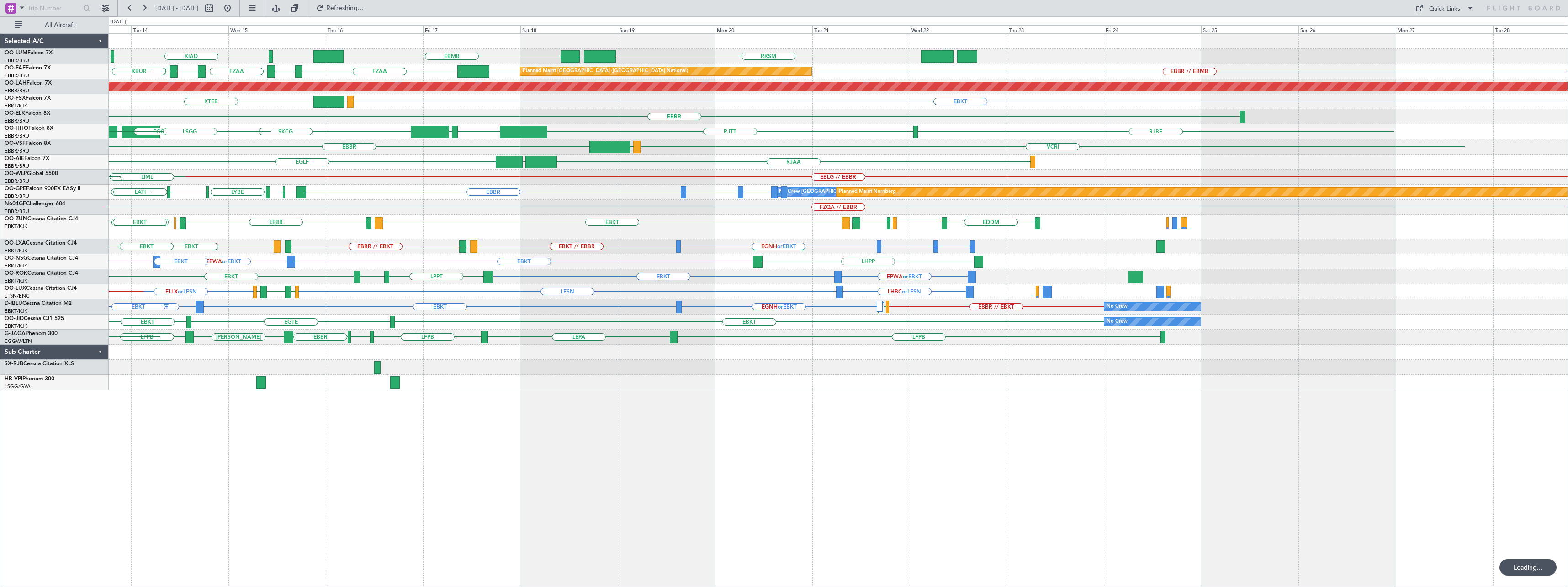
click at [475, 298] on div "EBMB KORF KIAD KPHL RKSM UBBB UBBB EBMB Planned Maint Brussels (Brussels Nation…" at bounding box center [838, 212] width 1459 height 356
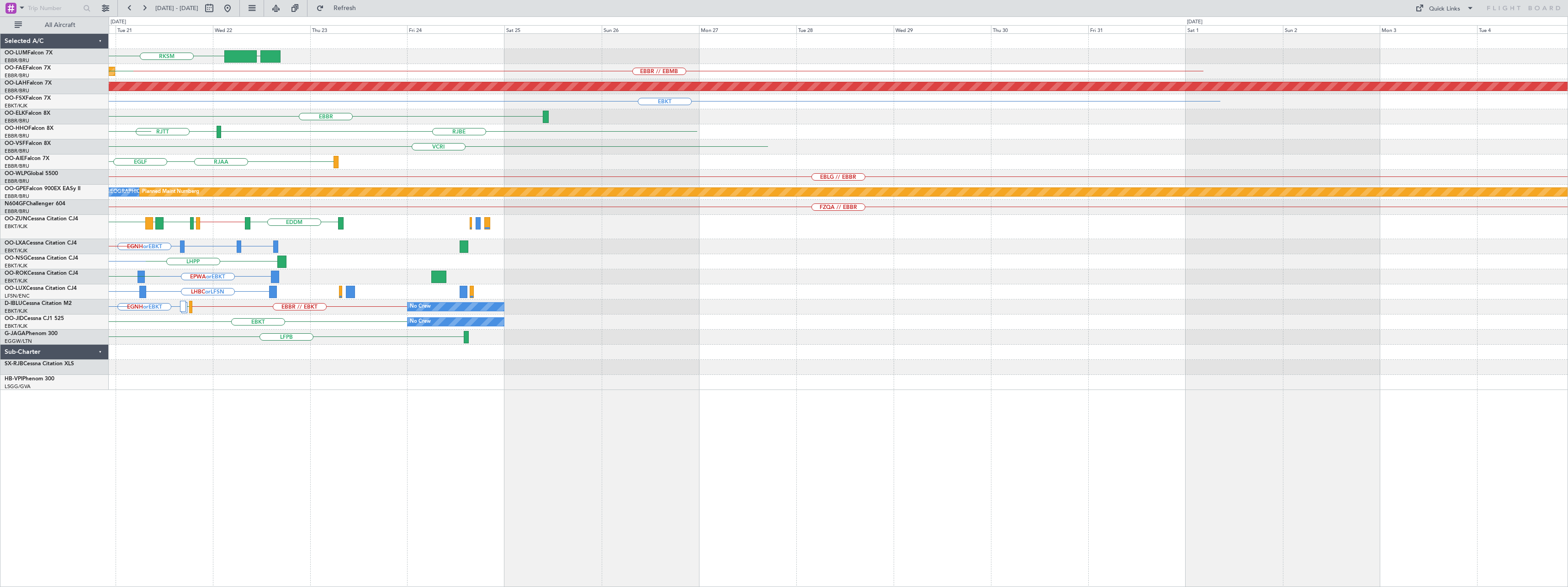
click at [552, 273] on div "RKSM UBBB UBBB EBMB Planned Maint Brussels (Brussels National) EBBR // EBMB EBM…" at bounding box center [838, 212] width 1459 height 356
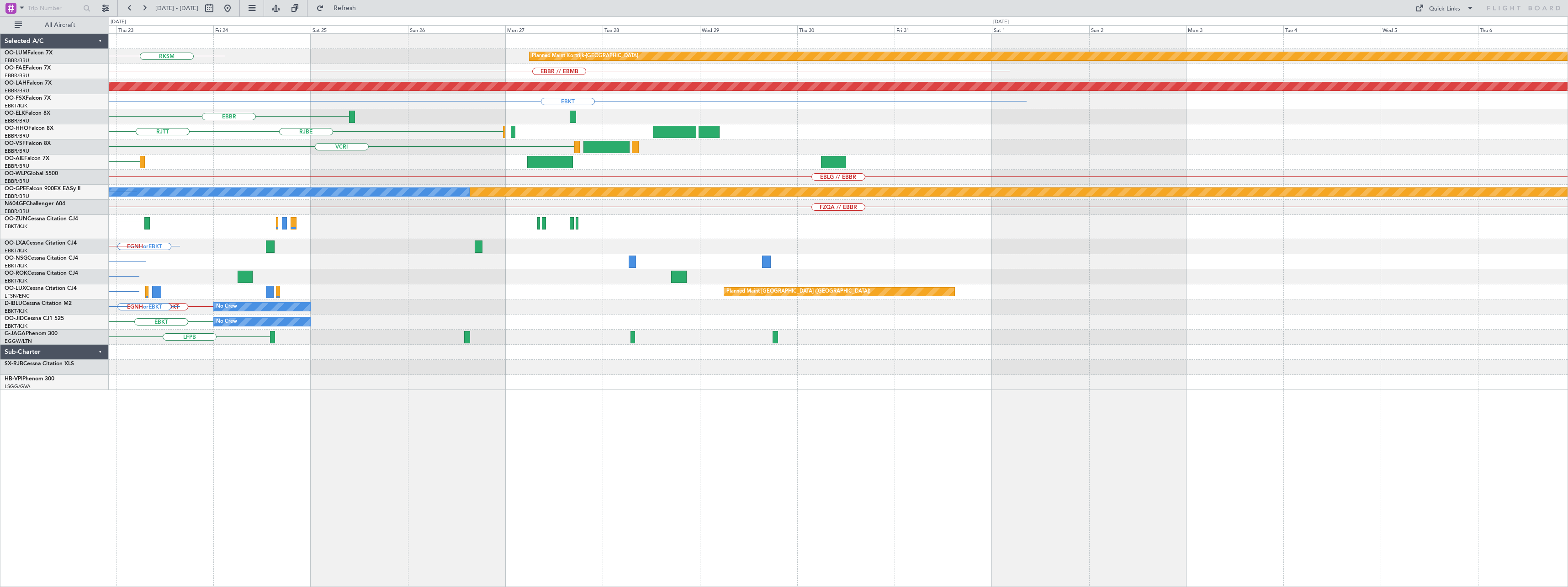
click at [867, 272] on div "Planned Maint Kortrijk-Wevelgem UBBB RKSM EBBR // EBMB Planned Maint Brussels (…" at bounding box center [838, 212] width 1459 height 356
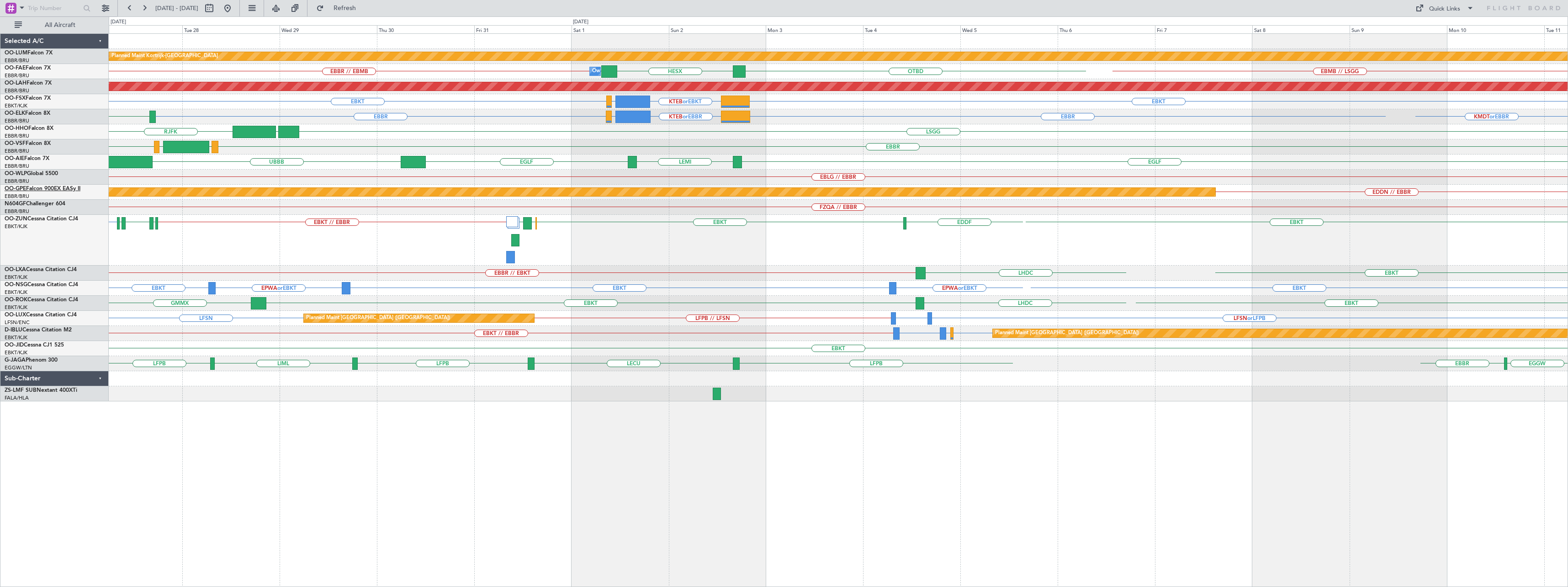
click at [46, 188] on link "OO-GPE Falcon 900EX EASy II" at bounding box center [43, 188] width 76 height 5
click at [33, 205] on link "N604GF Challenger 604" at bounding box center [35, 203] width 61 height 5
click at [55, 217] on link "OO-ZUN Cessna Citation CJ4" at bounding box center [41, 219] width 74 height 5
click at [35, 270] on link "OO-LXA Cessna Citation CJ4" at bounding box center [41, 269] width 72 height 5
click at [40, 284] on link "OO-NSG Cessna Citation CJ4" at bounding box center [41, 284] width 74 height 5
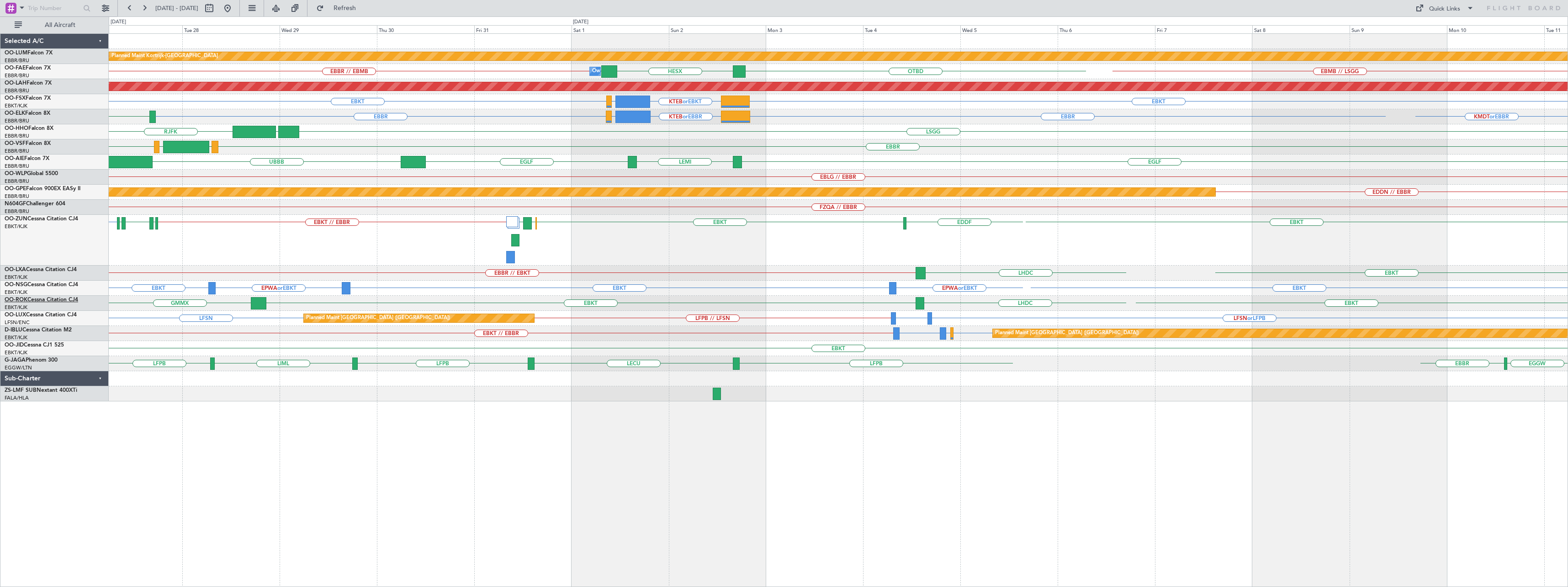
click at [47, 298] on link "OO-ROK Cessna Citation CJ4" at bounding box center [41, 300] width 74 height 5
click at [43, 315] on link "OO-LUX Cessna Citation CJ4" at bounding box center [41, 315] width 72 height 5
click at [67, 331] on link "D-IBLU Cessna Citation M2" at bounding box center [38, 329] width 67 height 5
click at [36, 344] on link "OO-JID Cessna CJ1 525" at bounding box center [35, 345] width 60 height 5
click at [235, 9] on button at bounding box center [228, 9] width 15 height 15
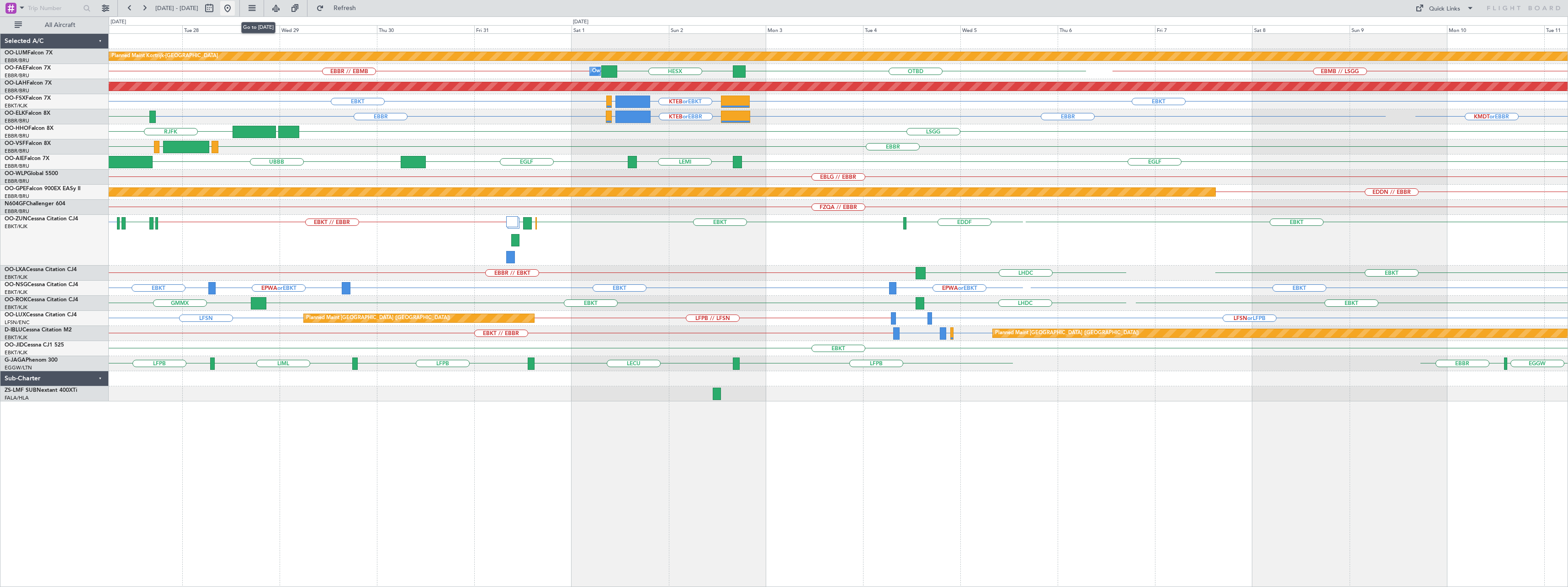
click at [235, 9] on button at bounding box center [228, 9] width 15 height 15
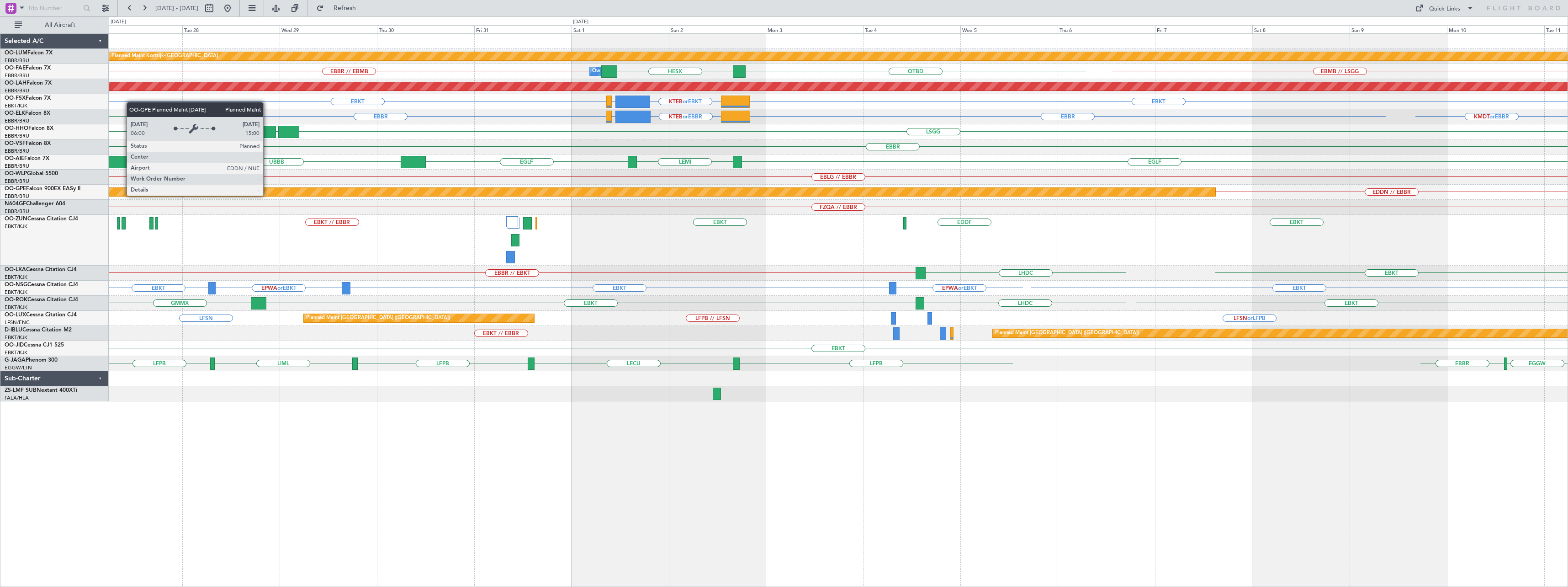
click at [565, 228] on div "Planned Maint Kortrijk-Wevelgem EBMB // EBKT Owner Melsbroek Air Base EBBR // E…" at bounding box center [838, 217] width 1459 height 367
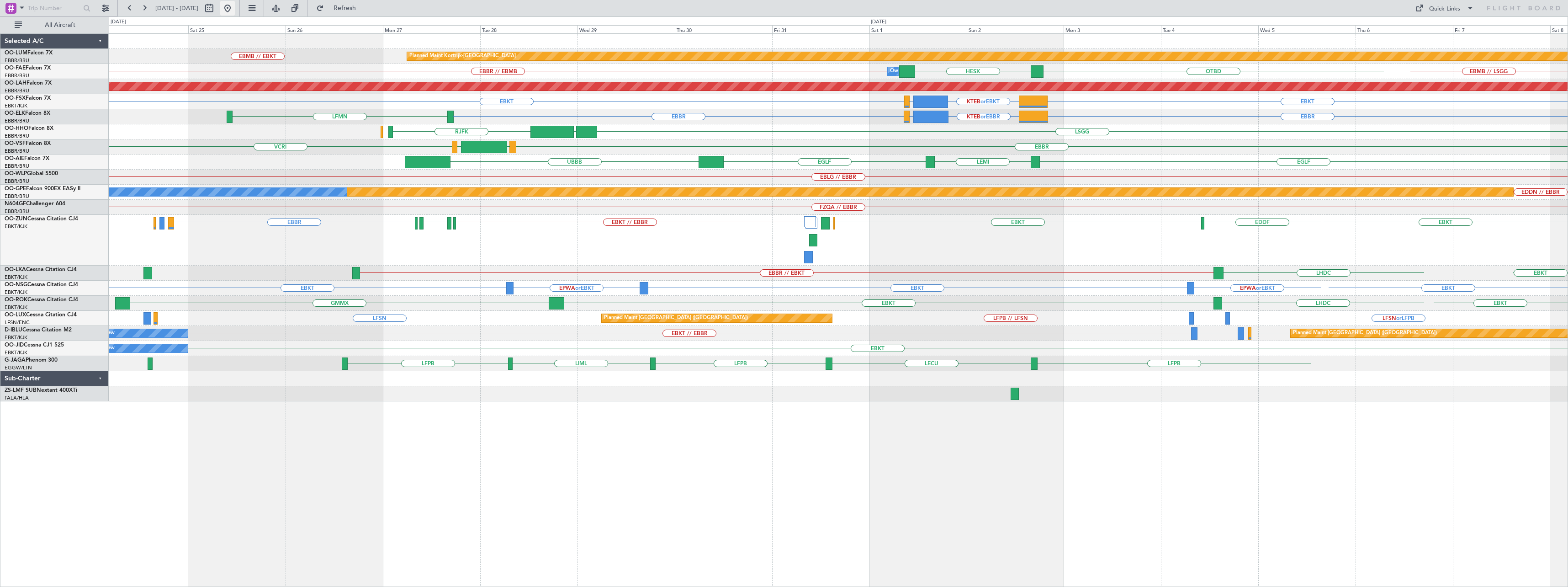
click at [235, 4] on button at bounding box center [228, 9] width 15 height 15
click at [989, 178] on div "Planned Maint Kortrijk-Wevelgem EBMB // EBKT Owner Melsbroek Air Base EBBR // E…" at bounding box center [838, 217] width 1459 height 367
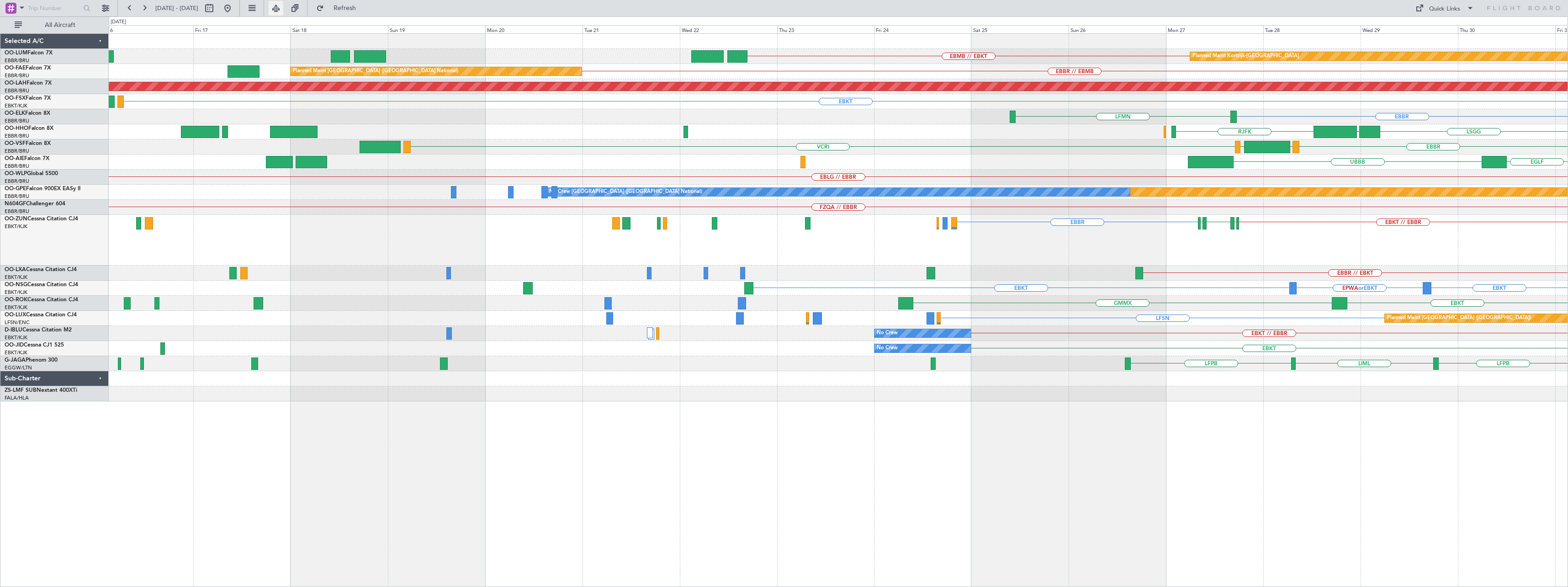
click at [283, 7] on button at bounding box center [276, 9] width 15 height 15
click at [235, 6] on button at bounding box center [228, 9] width 15 height 15
click at [131, 6] on button at bounding box center [130, 9] width 15 height 15
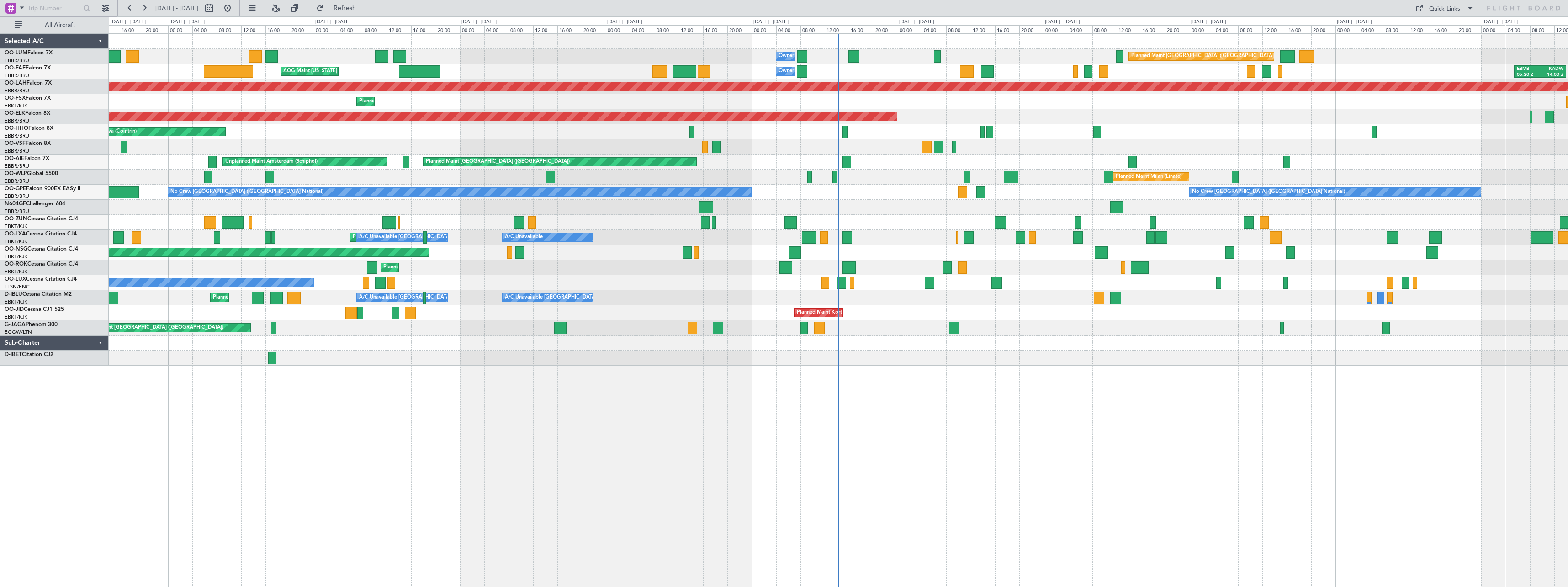
click at [541, 360] on div "Planned Maint Brussels (Brussels National) Owner Melsbroek Air Base AOG Maint N…" at bounding box center [838, 200] width 1459 height 332
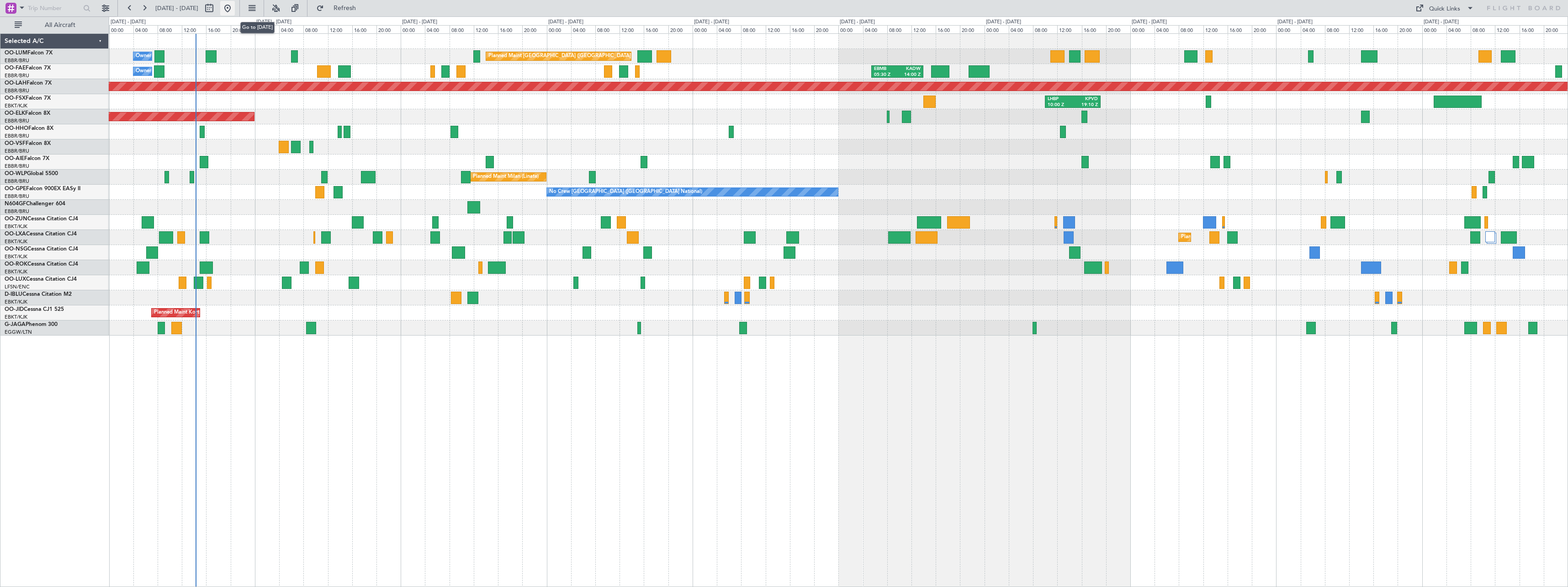
click at [235, 5] on button at bounding box center [228, 9] width 15 height 15
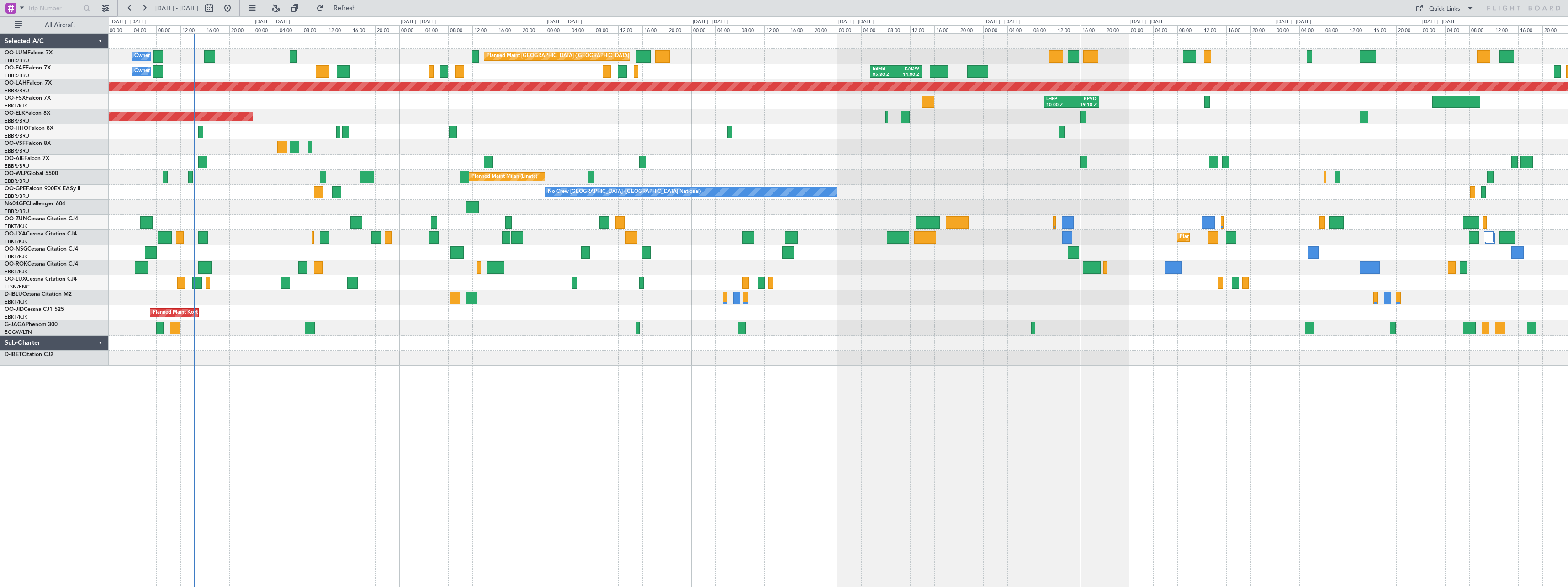
click at [432, 440] on div "Planned Maint Brussels (Brussels National) Owner Melsbroek Air Base EBMB 14:00 …" at bounding box center [838, 310] width 1459 height 554
click at [283, 4] on button at bounding box center [276, 9] width 15 height 15
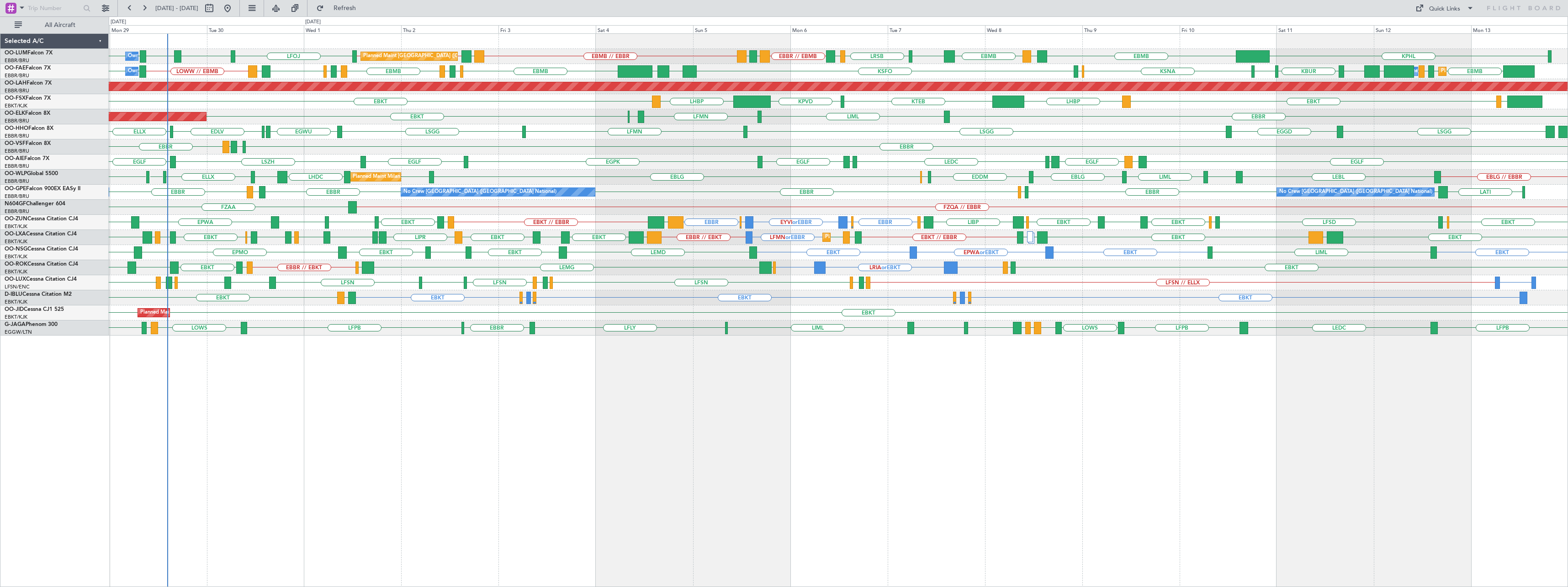
click at [743, 446] on div "LRSB BKPR EBBR // EBMB LRSB EYVI EBMB // EBBR EYVI EBBR // EBMB KPHL EBMB LATI …" at bounding box center [838, 310] width 1459 height 554
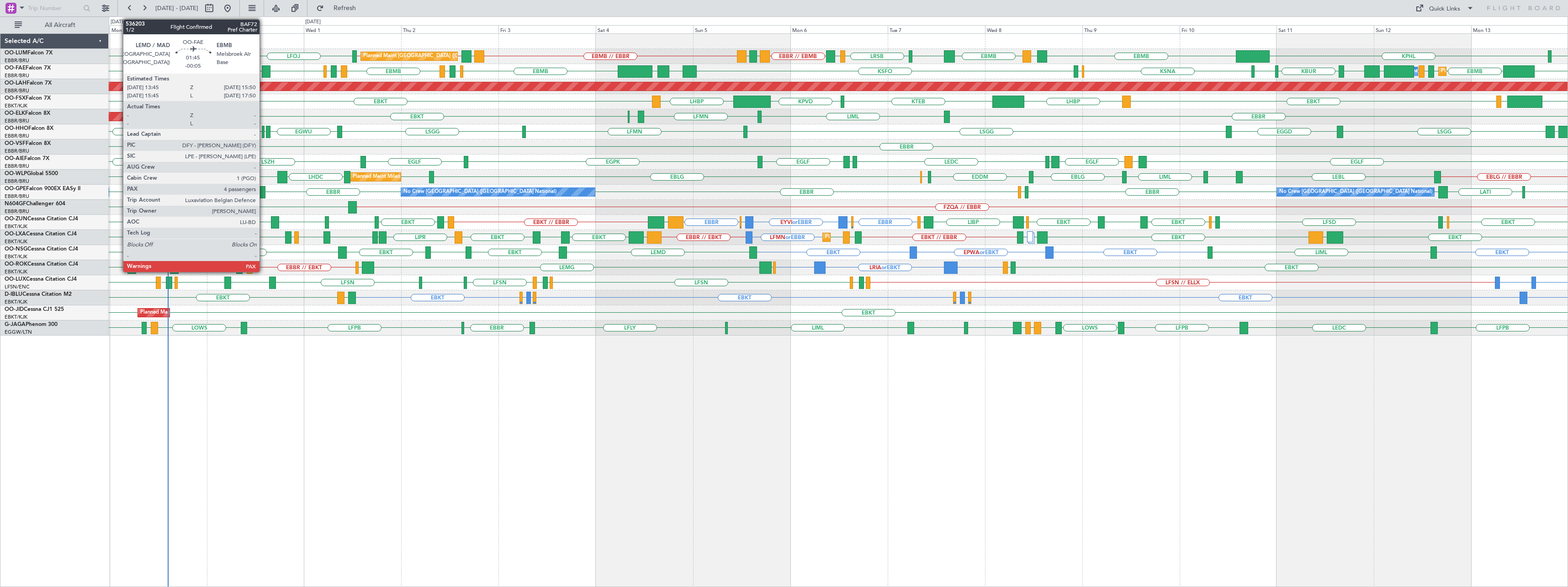
click at [264, 68] on div at bounding box center [266, 71] width 9 height 12
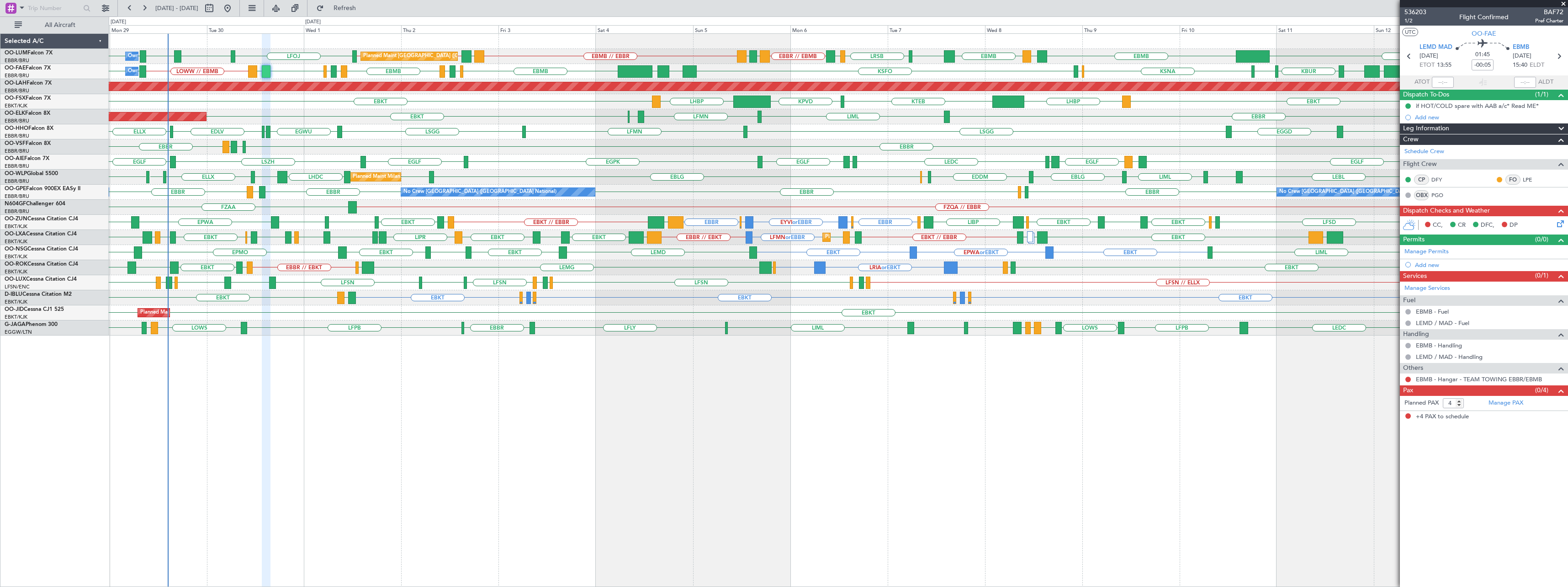
click at [1564, 3] on span at bounding box center [1563, 4] width 9 height 9
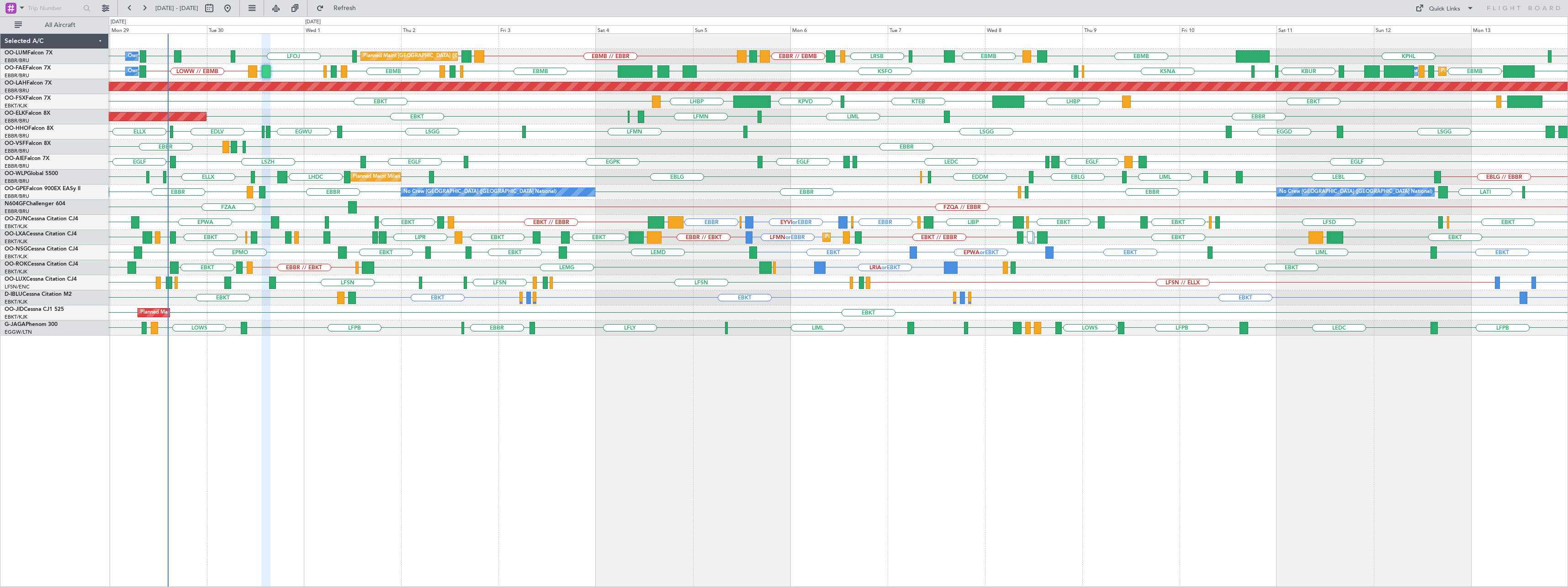
type input "0"
